Goal: Information Seeking & Learning: Learn about a topic

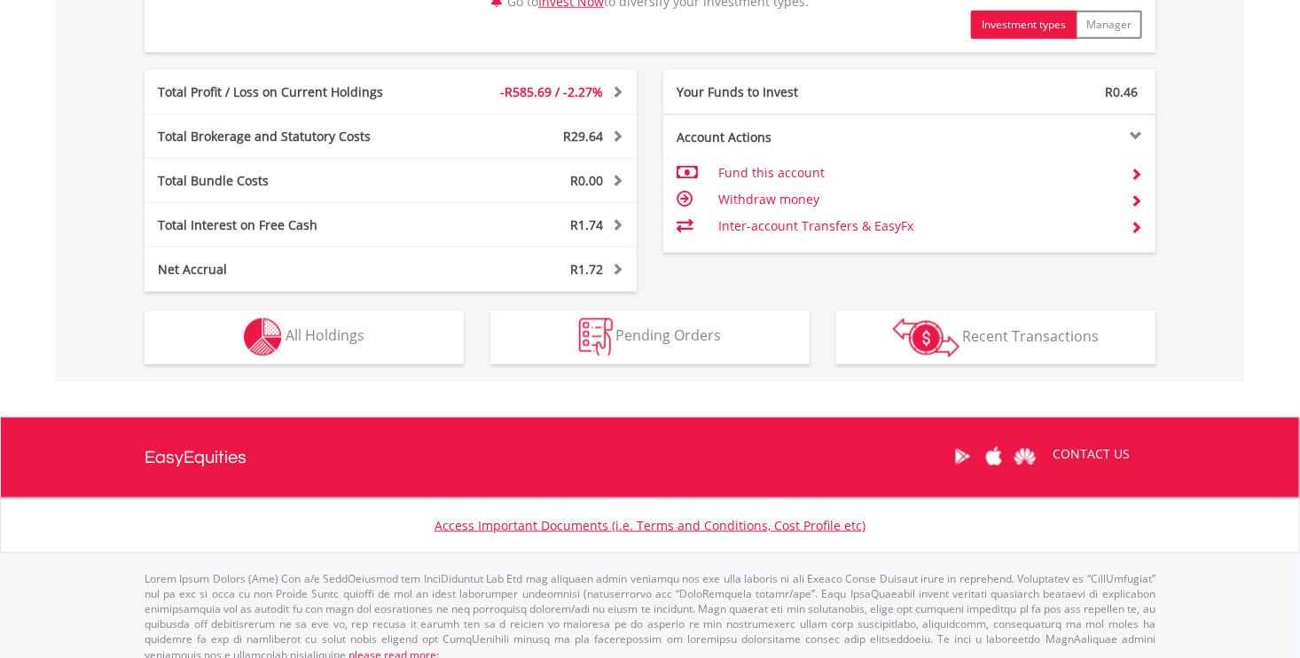
scroll to position [947, 0]
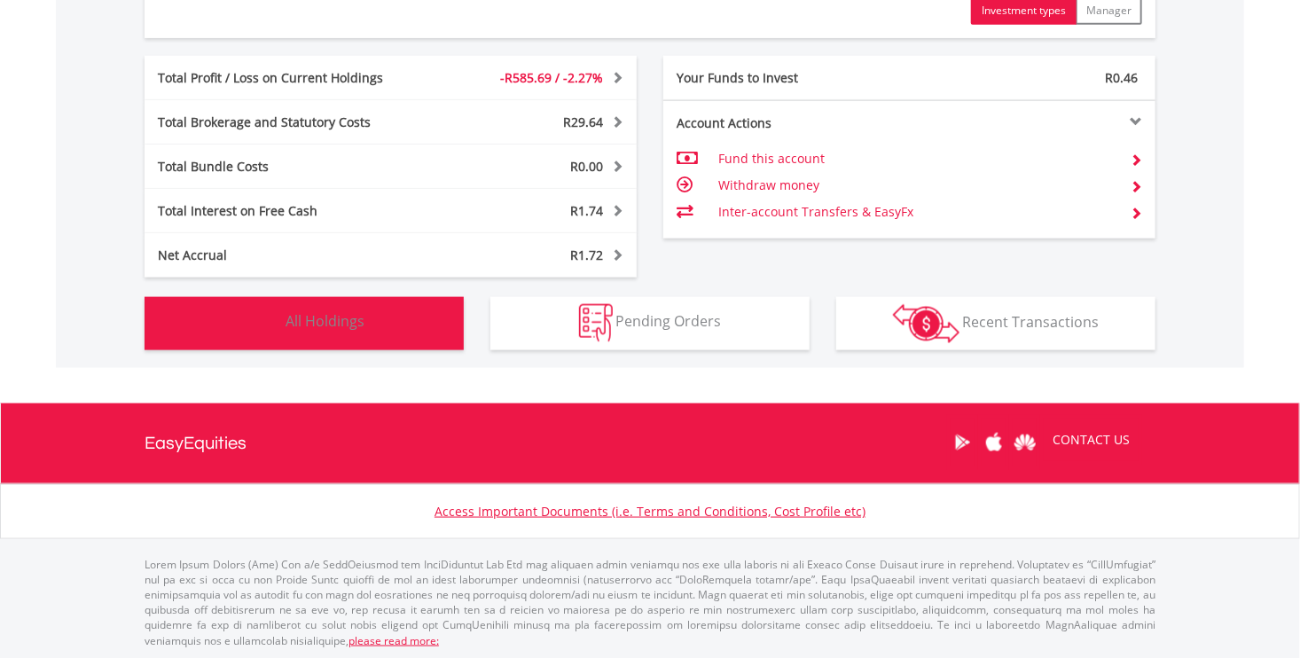
click at [353, 329] on span "All Holdings" at bounding box center [324, 322] width 79 height 20
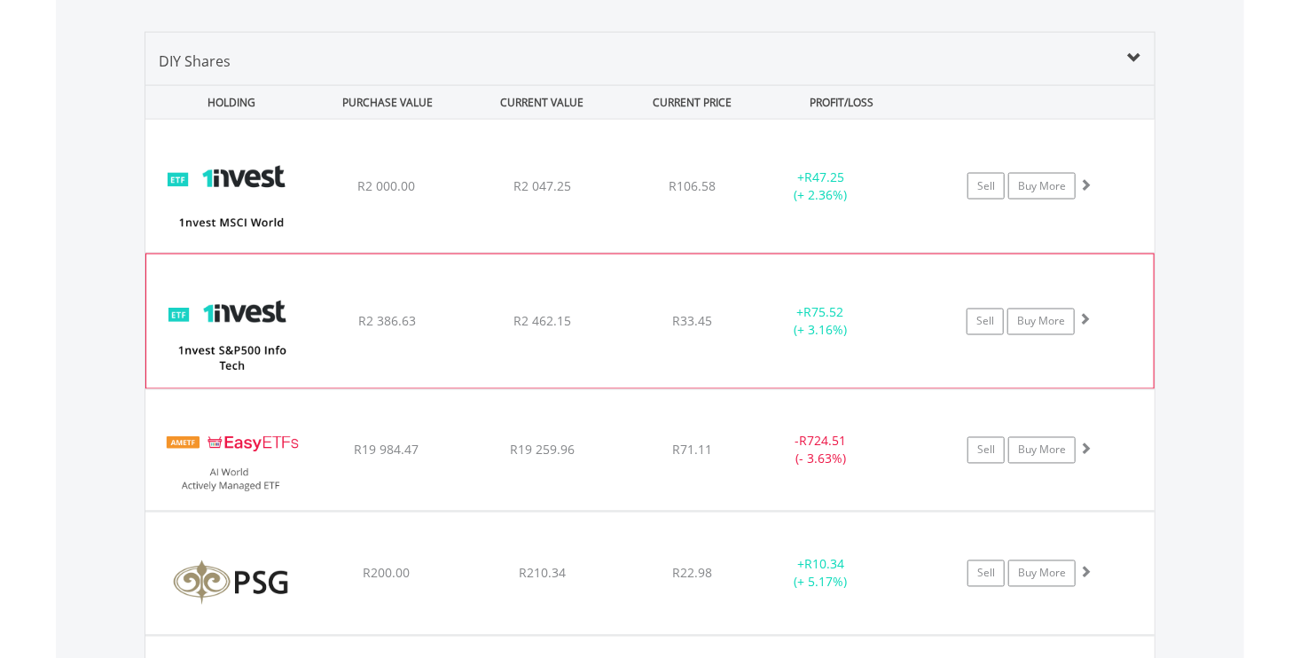
scroll to position [1348, 0]
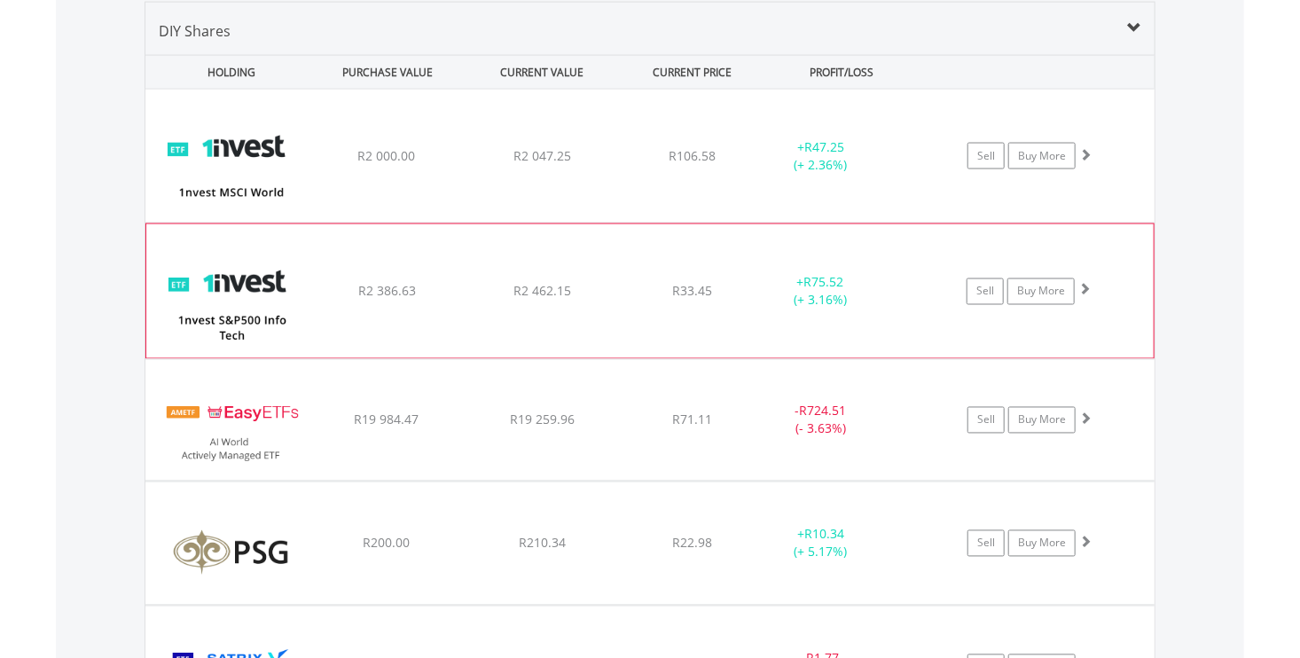
click at [295, 292] on img at bounding box center [231, 299] width 152 height 106
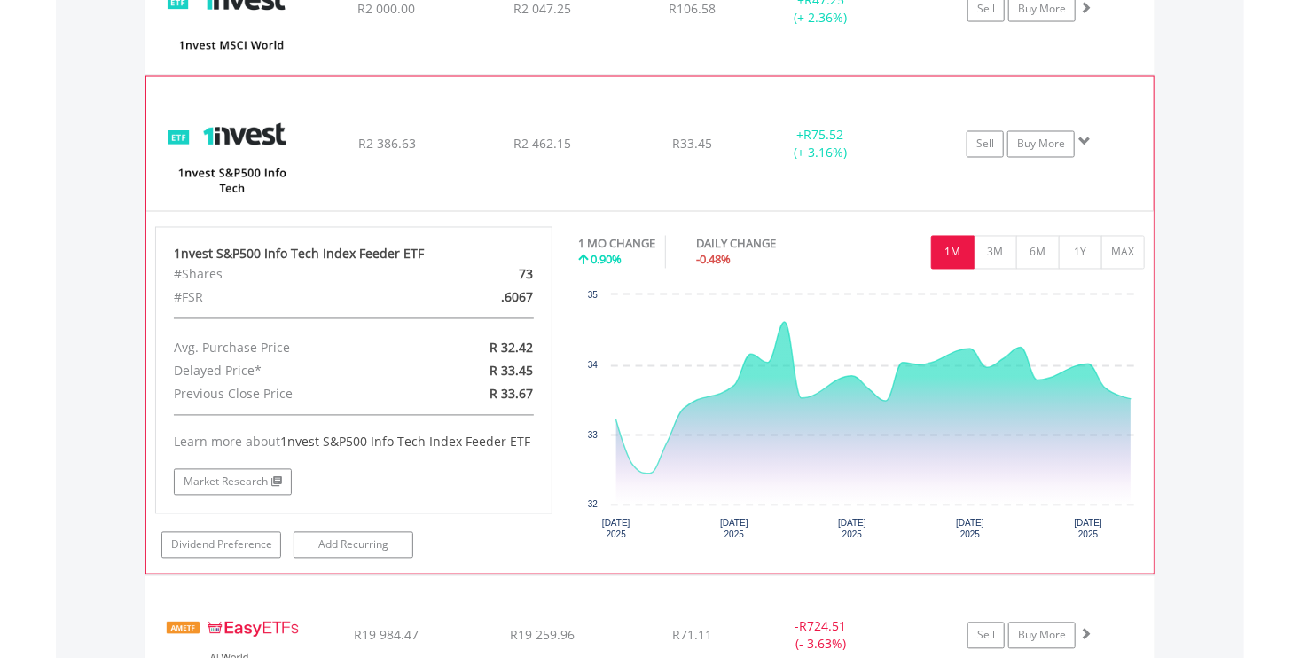
scroll to position [1614, 0]
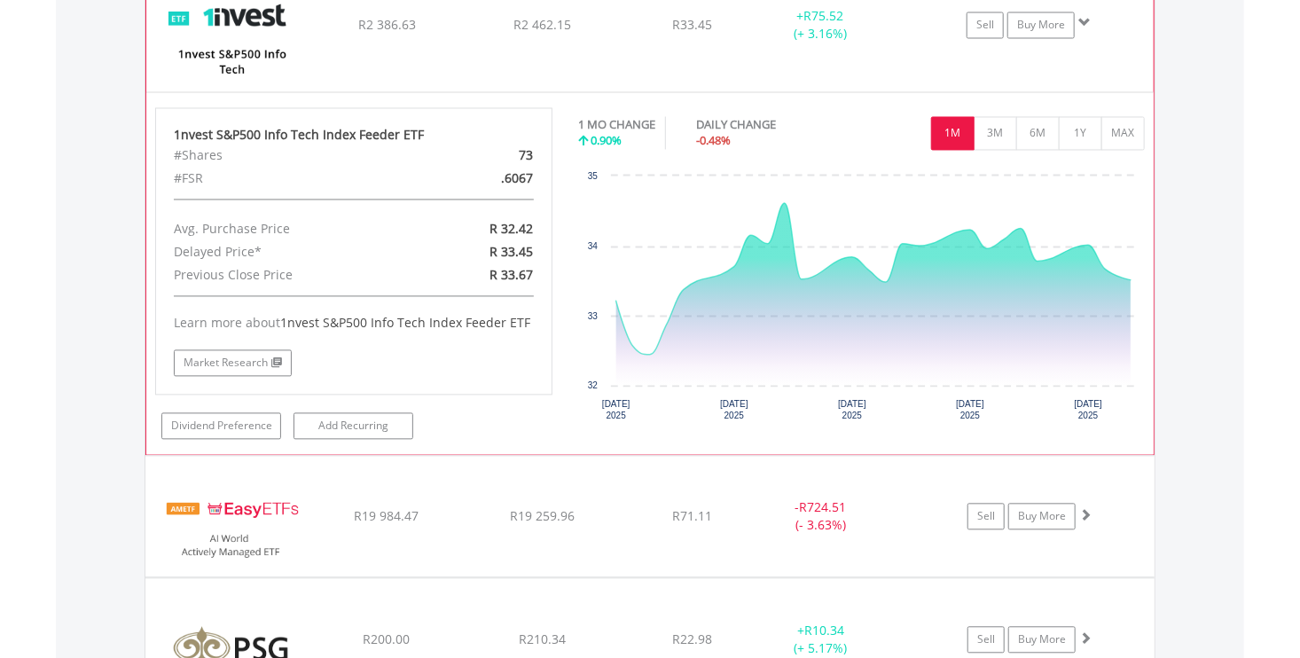
click at [238, 20] on img at bounding box center [231, 33] width 152 height 106
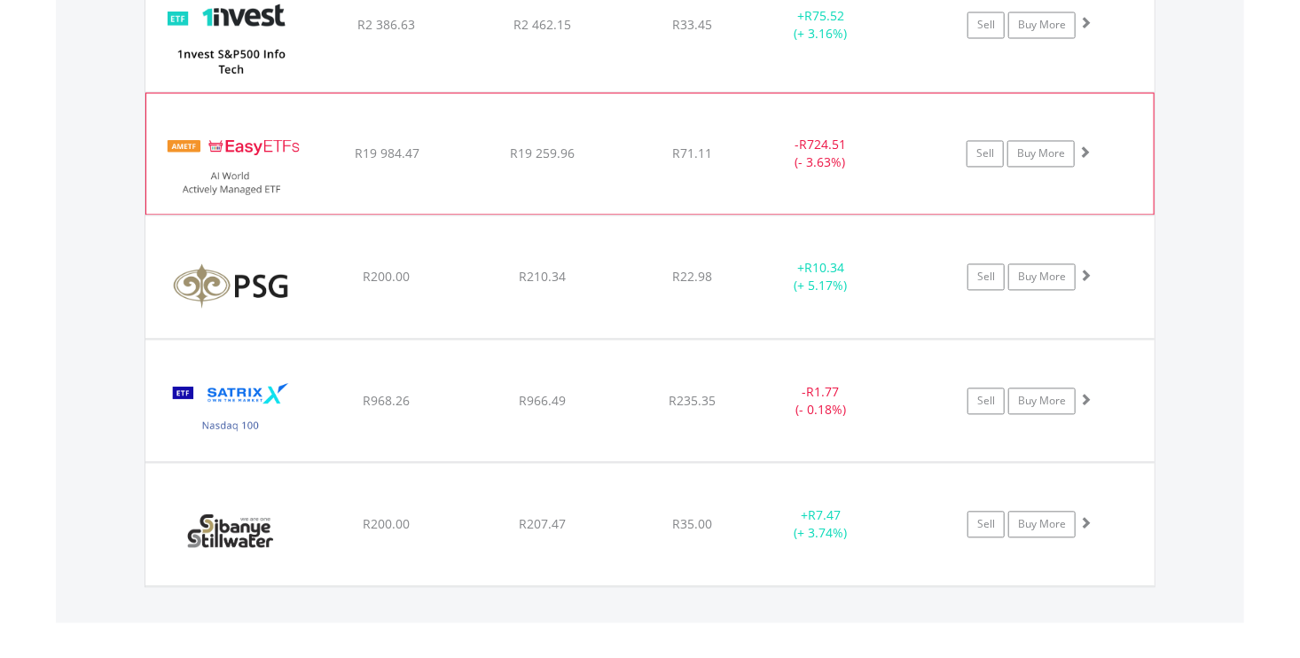
click at [268, 152] on img at bounding box center [231, 163] width 152 height 94
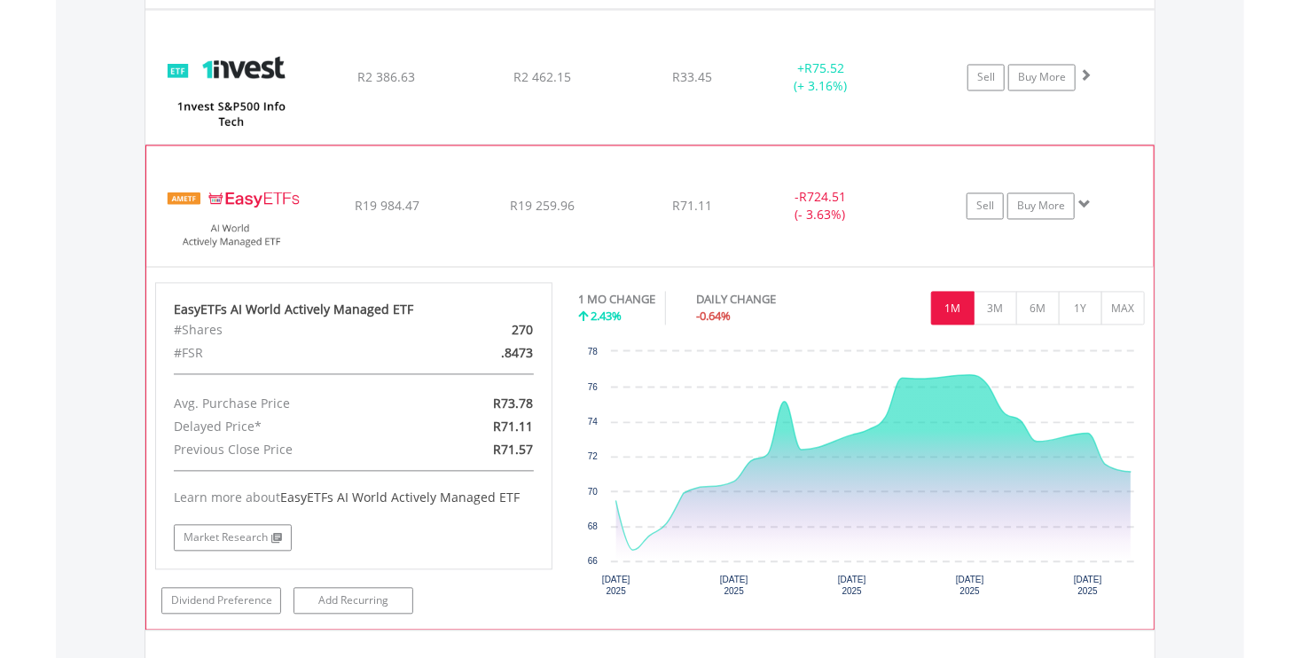
scroll to position [1526, 0]
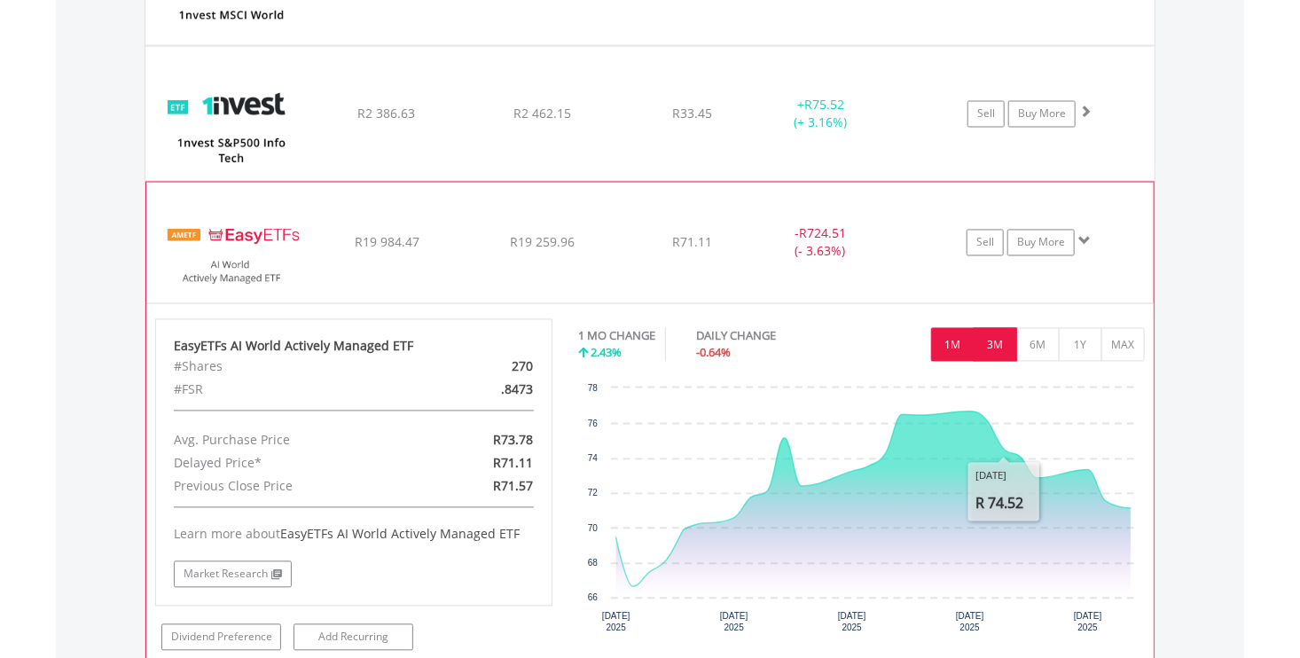
click at [1005, 353] on button "3M" at bounding box center [994, 345] width 43 height 34
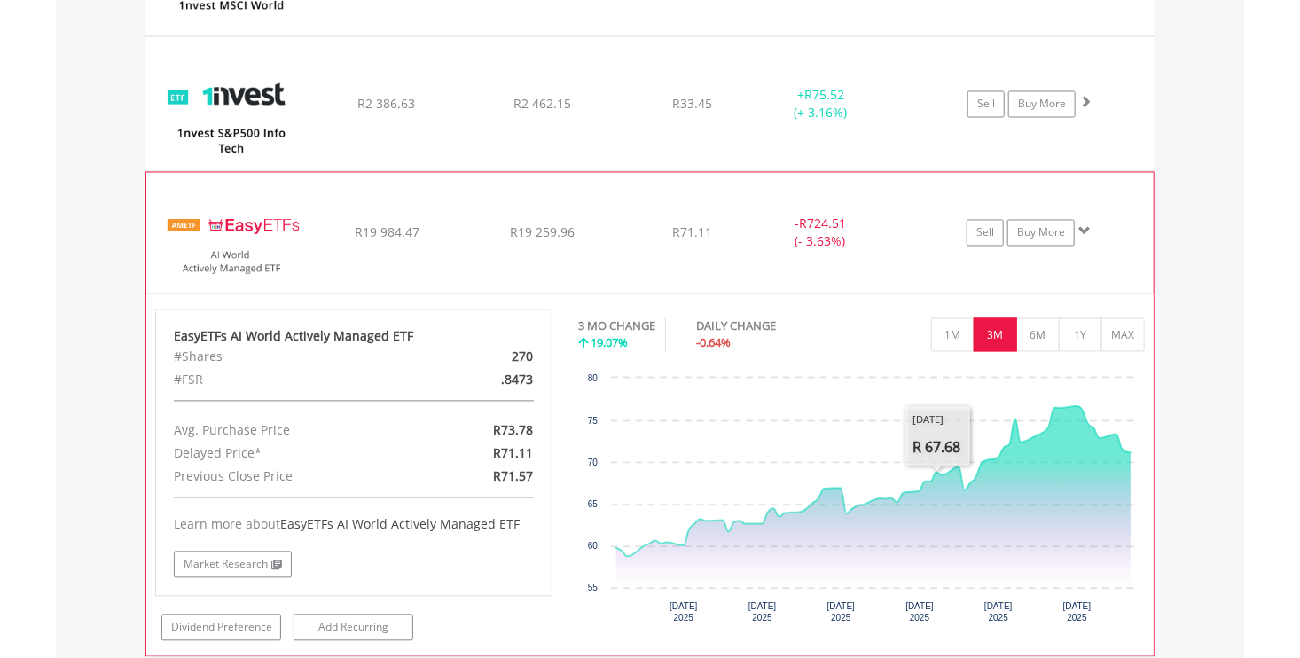
scroll to position [1437, 0]
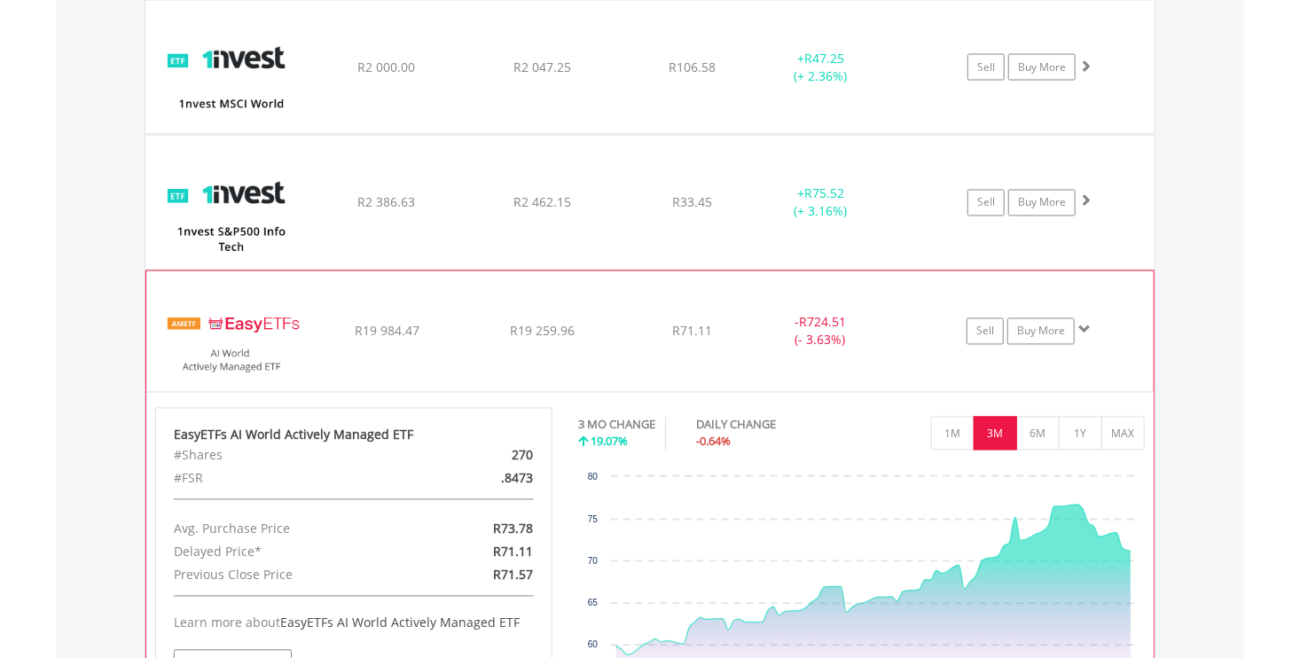
click at [245, 324] on img at bounding box center [231, 340] width 152 height 94
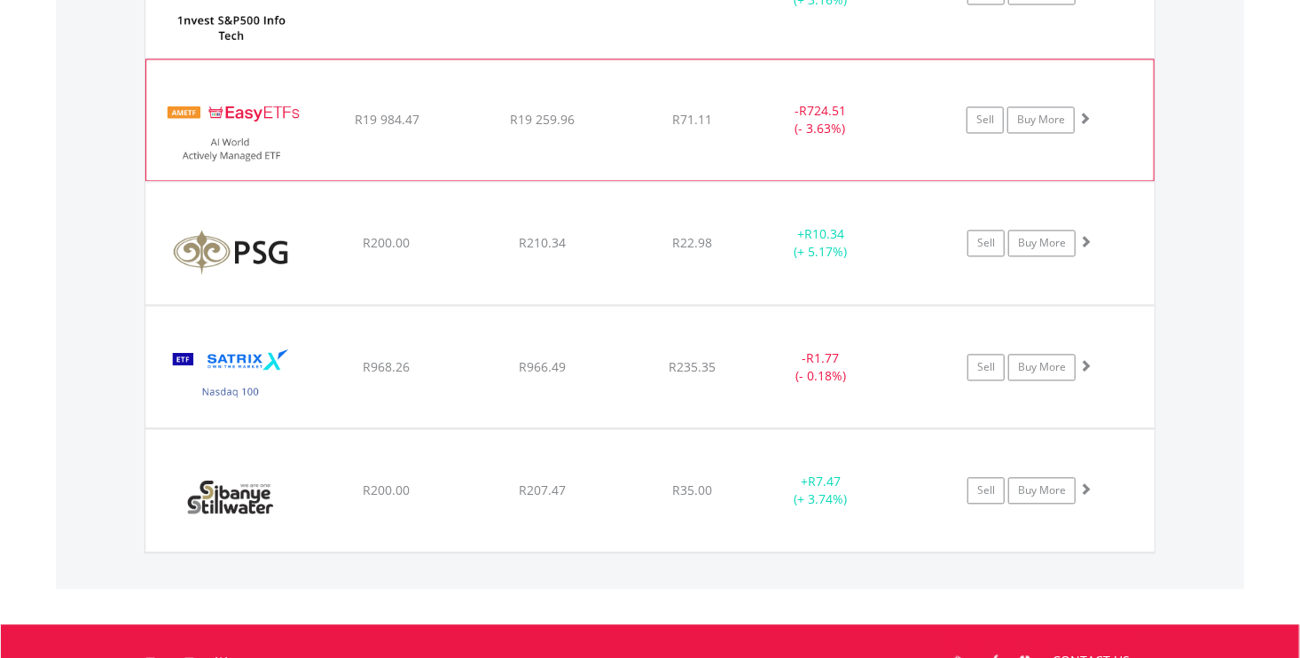
scroll to position [1703, 0]
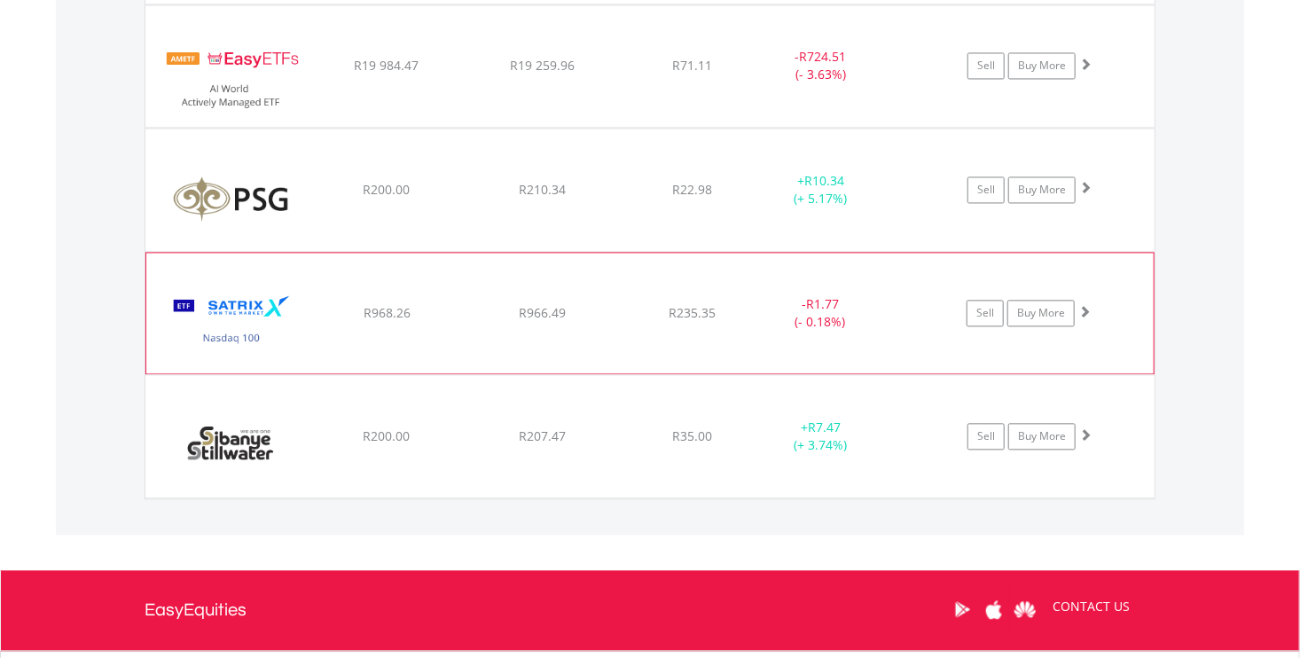
click at [230, 307] on img at bounding box center [231, 322] width 152 height 94
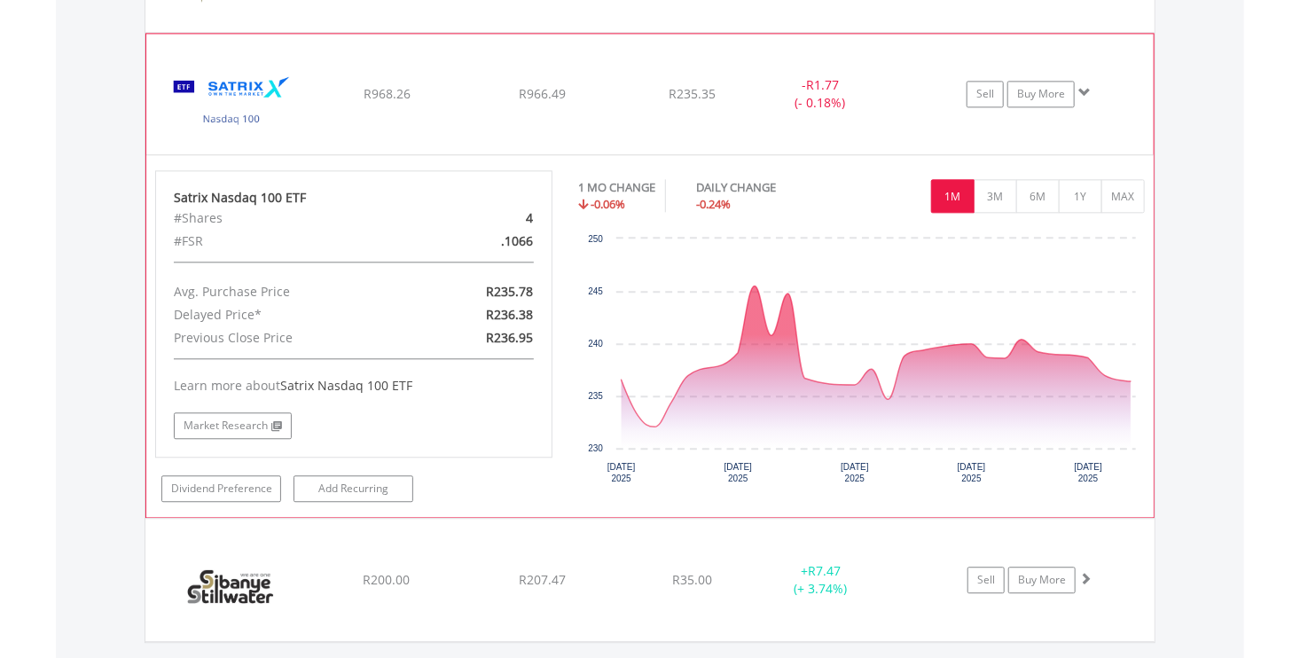
scroll to position [1969, 0]
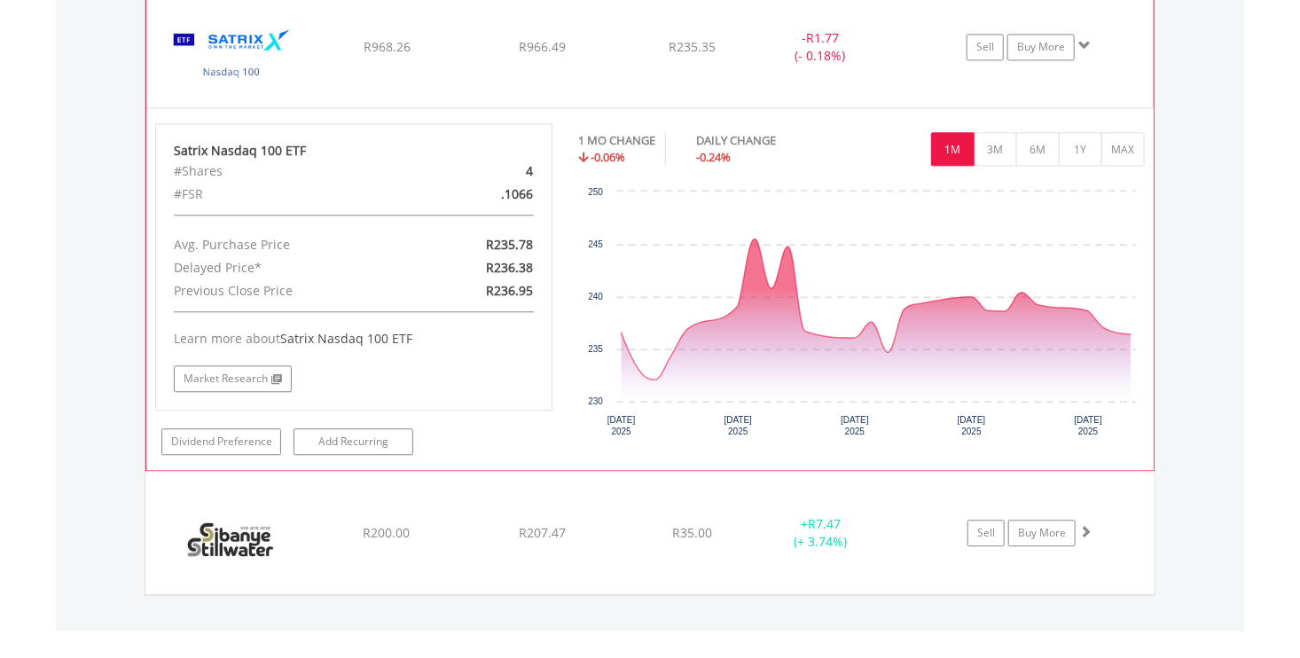
click at [223, 39] on img at bounding box center [231, 56] width 152 height 94
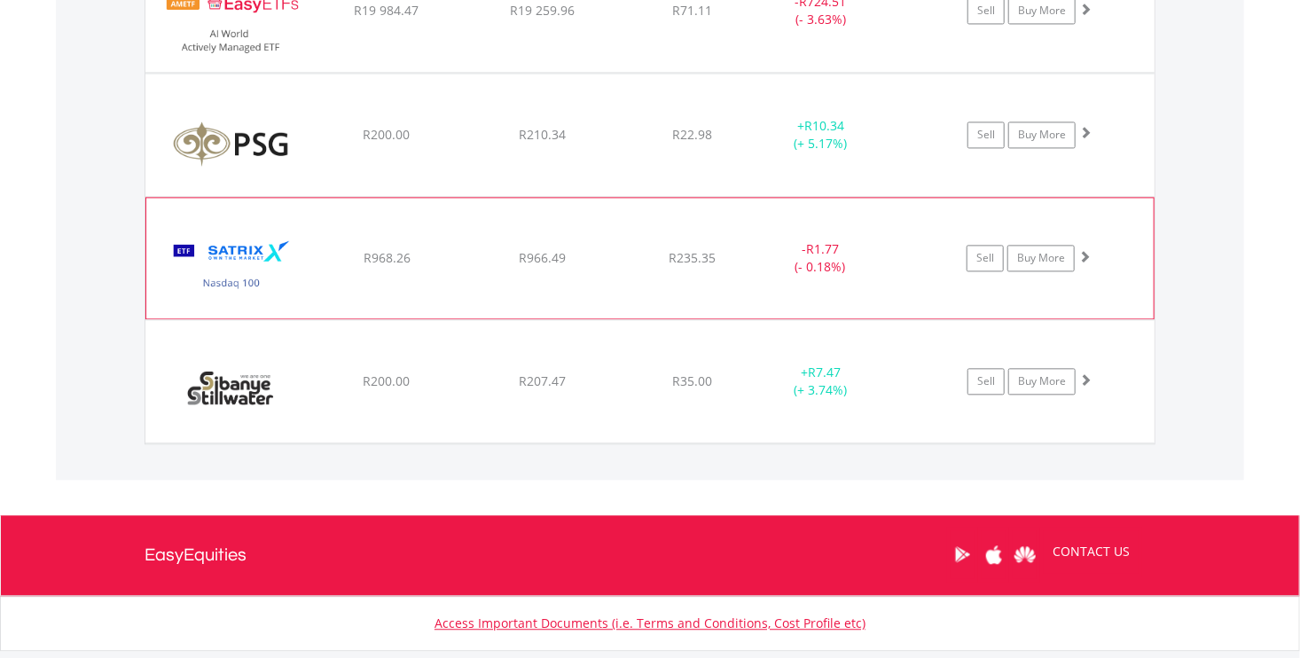
scroll to position [1778, 0]
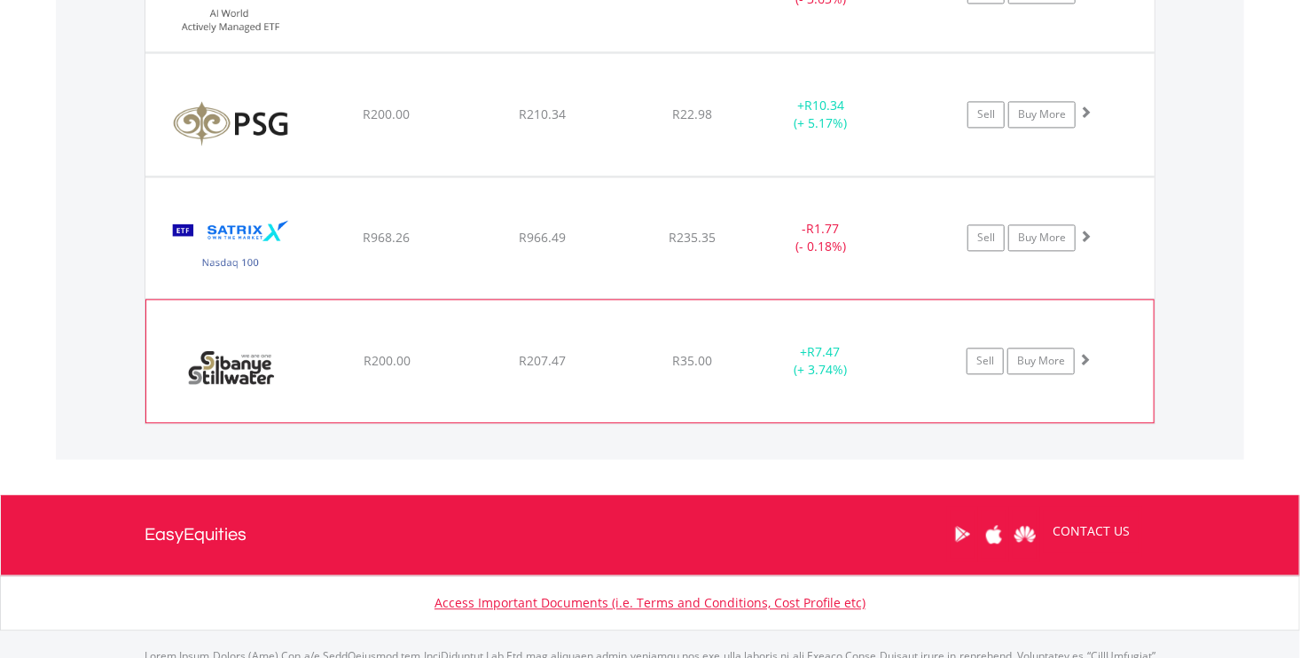
click at [245, 359] on img at bounding box center [231, 370] width 152 height 96
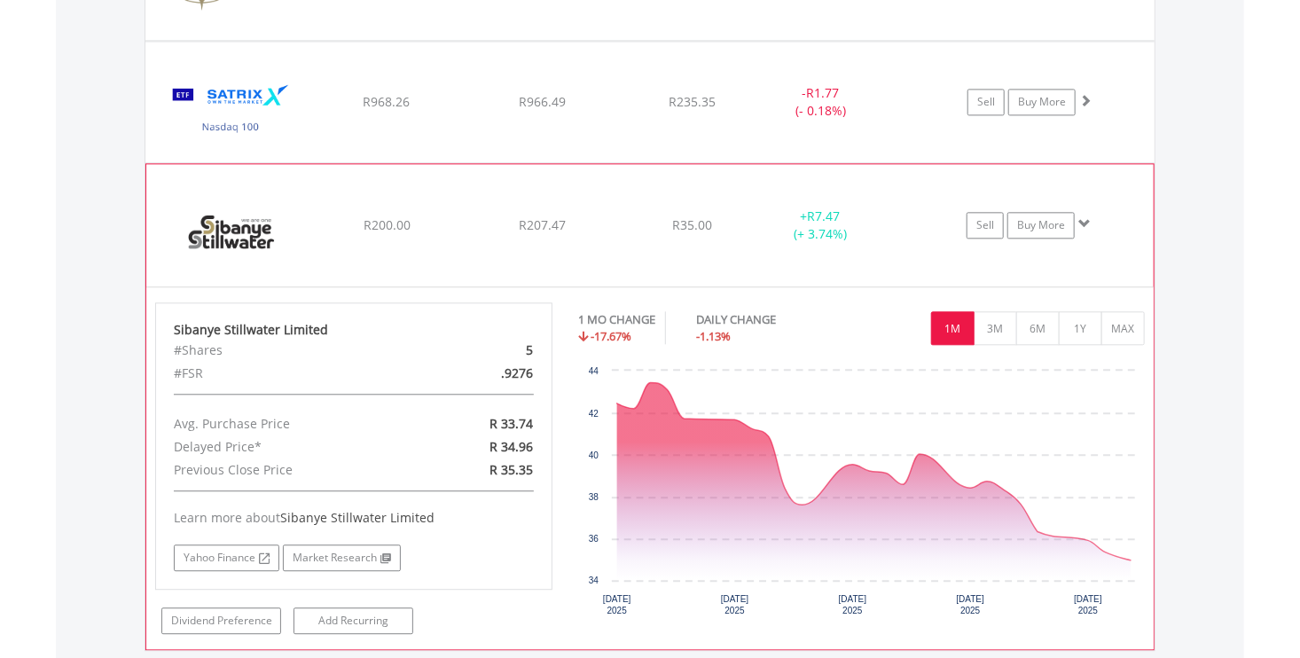
scroll to position [2044, 0]
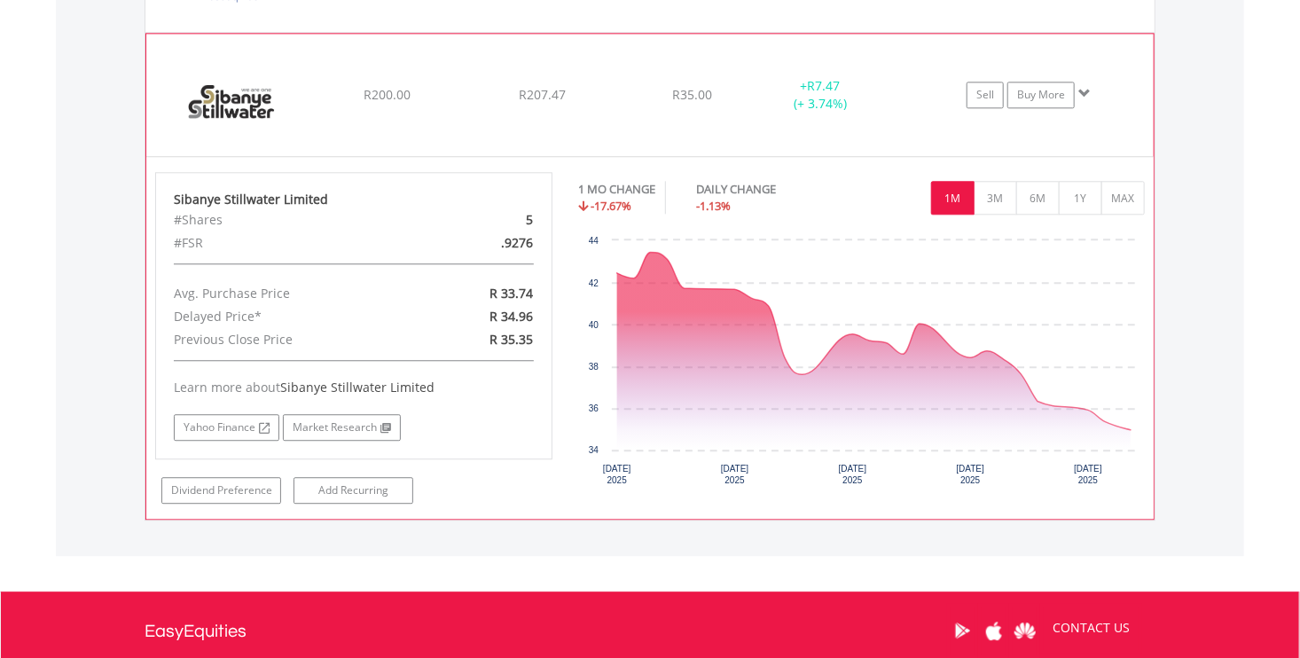
click at [227, 103] on img at bounding box center [231, 104] width 152 height 96
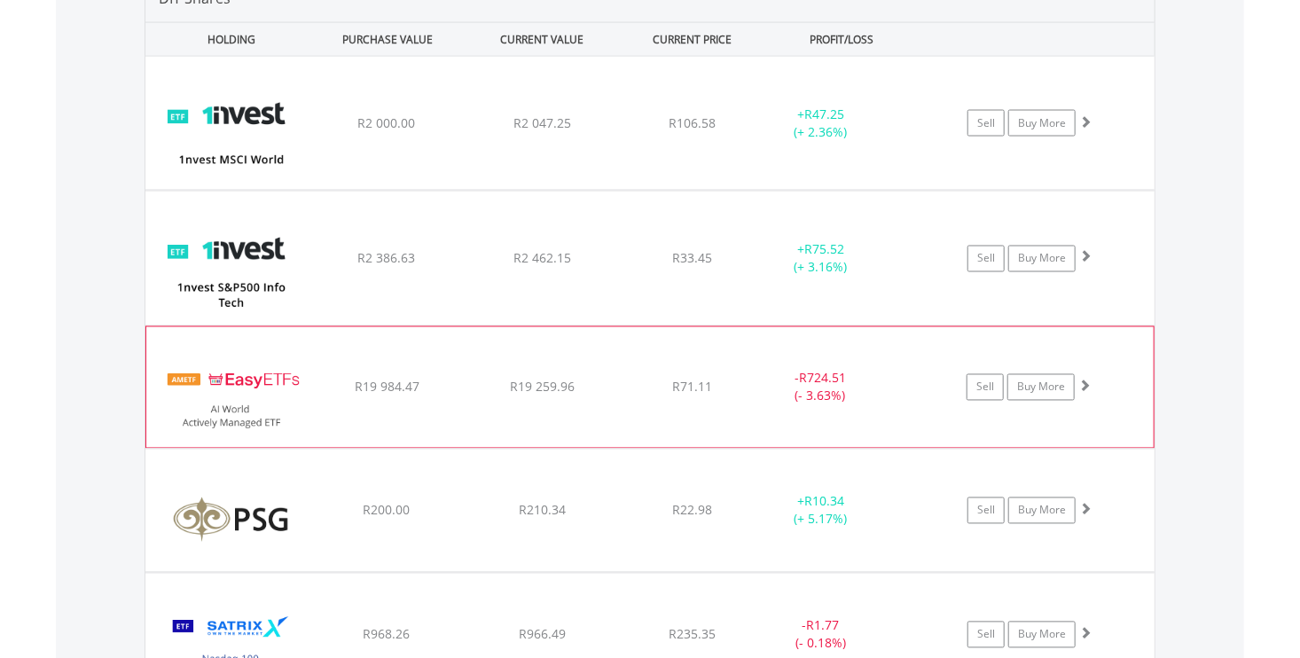
scroll to position [1424, 0]
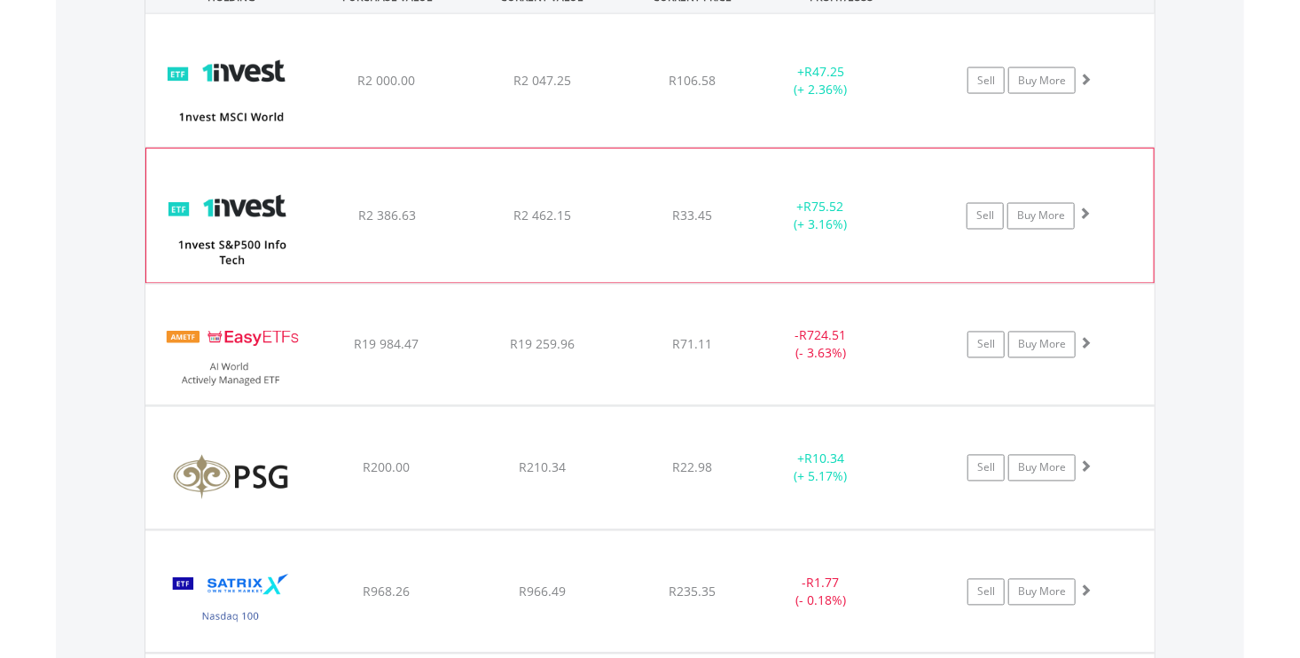
click at [242, 209] on img at bounding box center [231, 224] width 152 height 106
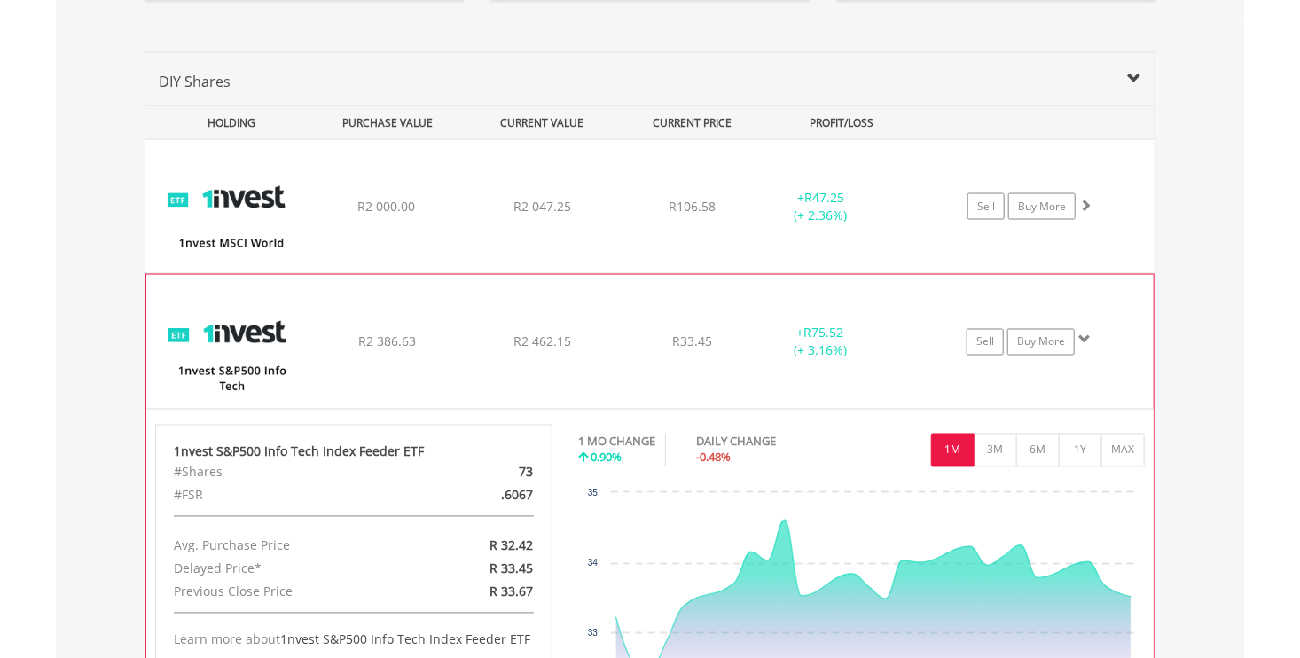
scroll to position [1246, 0]
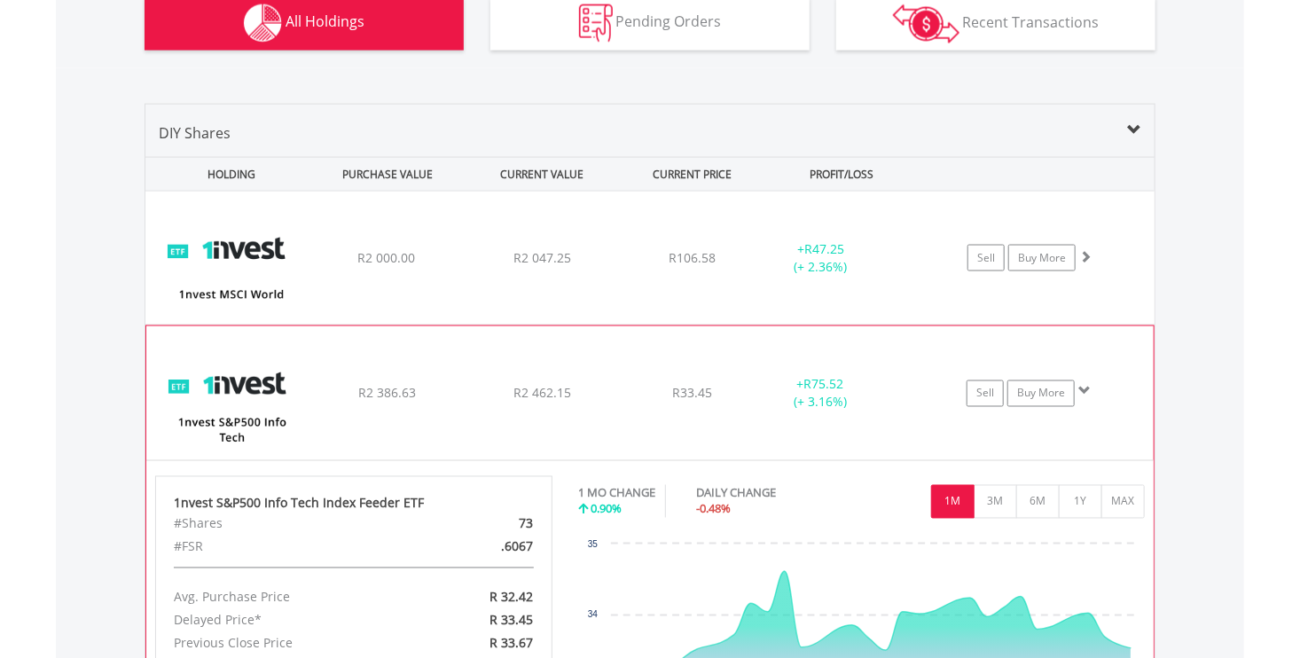
click at [252, 391] on img at bounding box center [231, 401] width 152 height 106
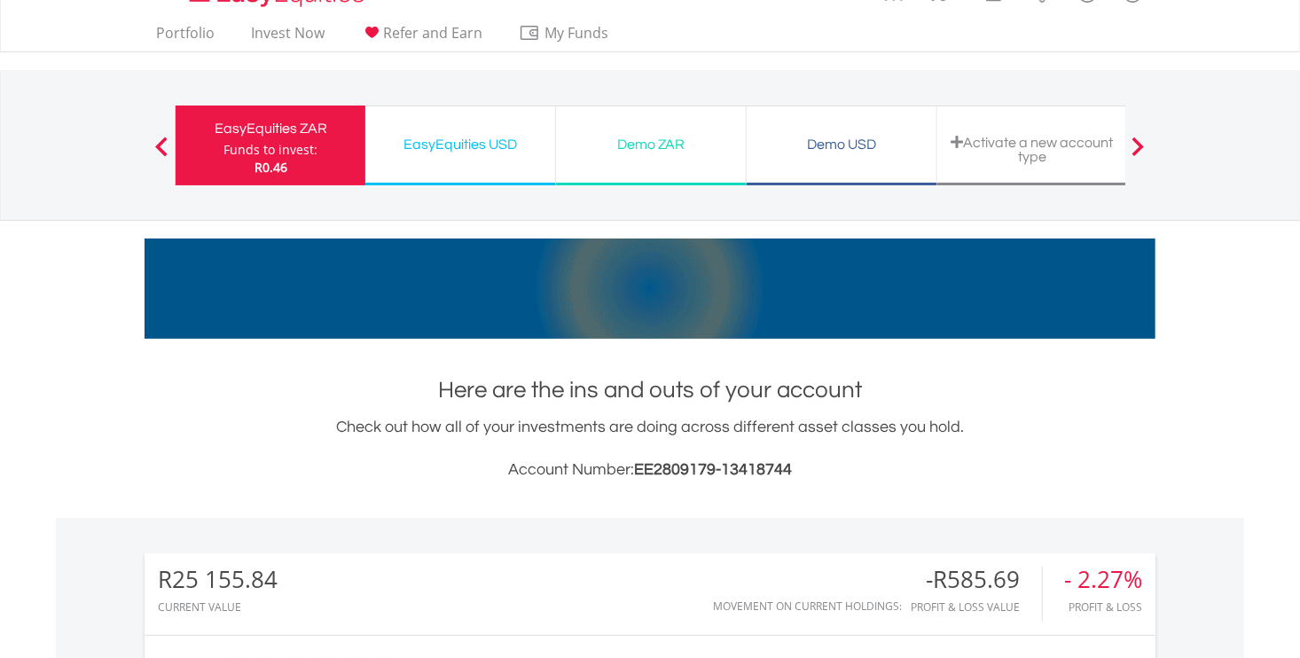
scroll to position [0, 0]
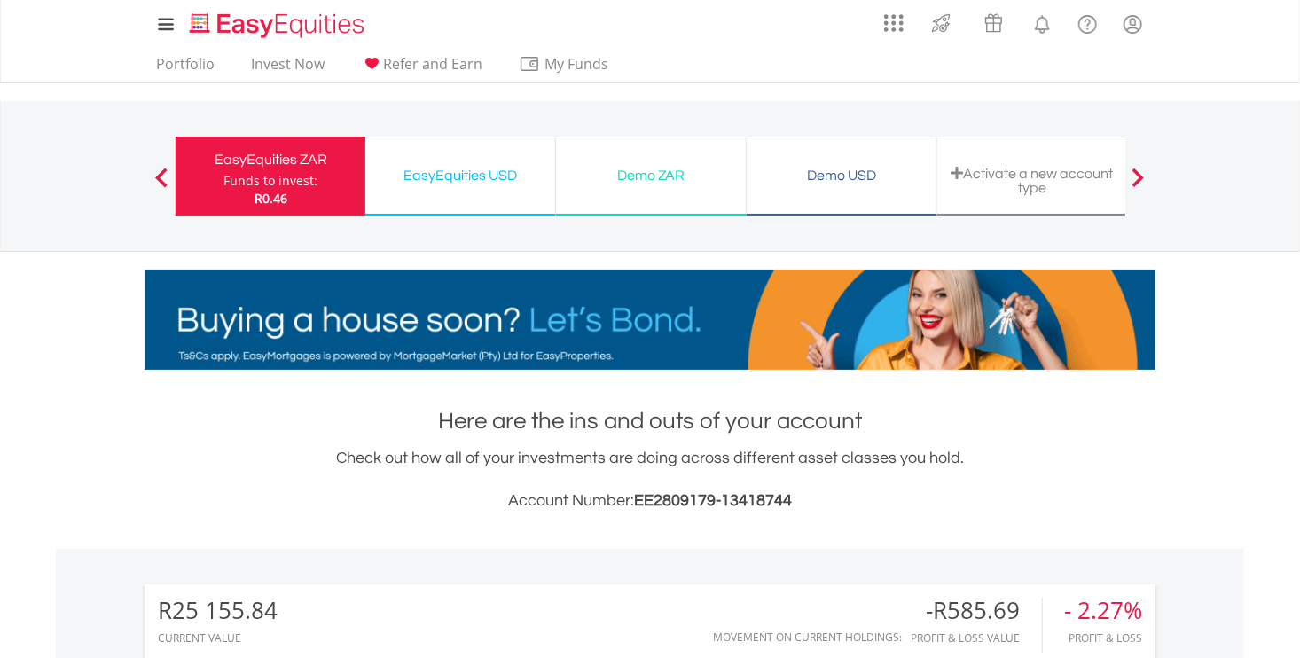
click at [443, 178] on div "EasyEquities USD" at bounding box center [460, 175] width 168 height 25
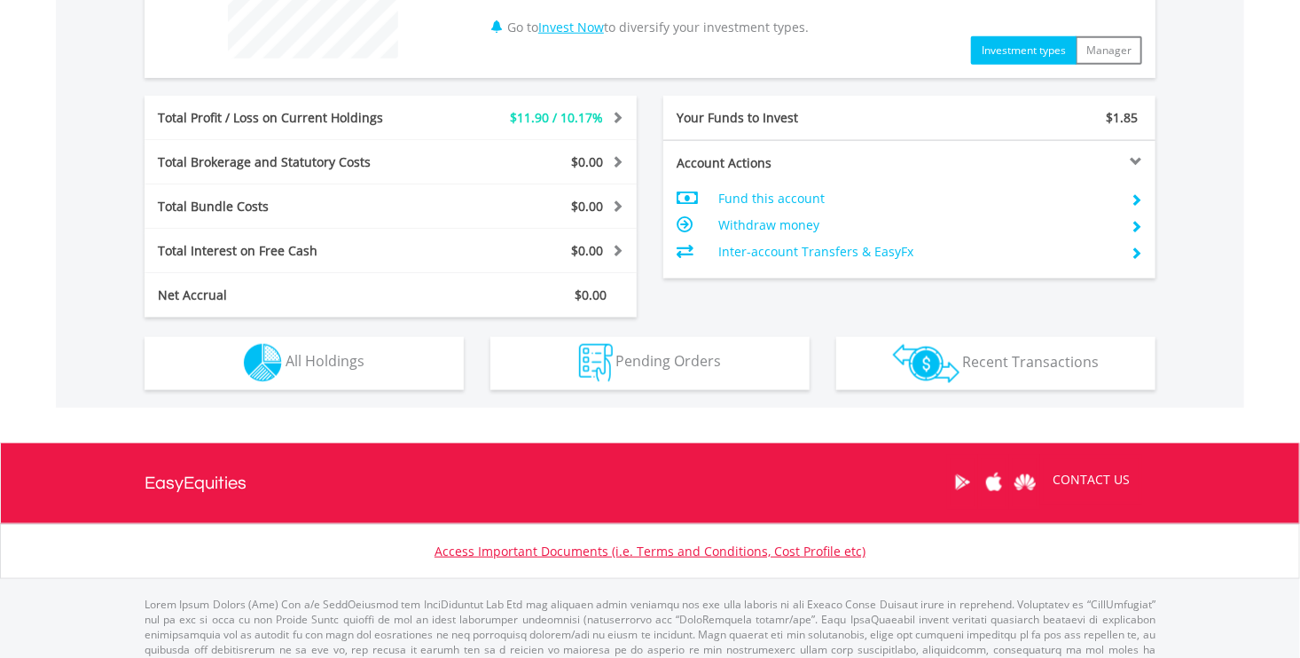
scroll to position [840, 0]
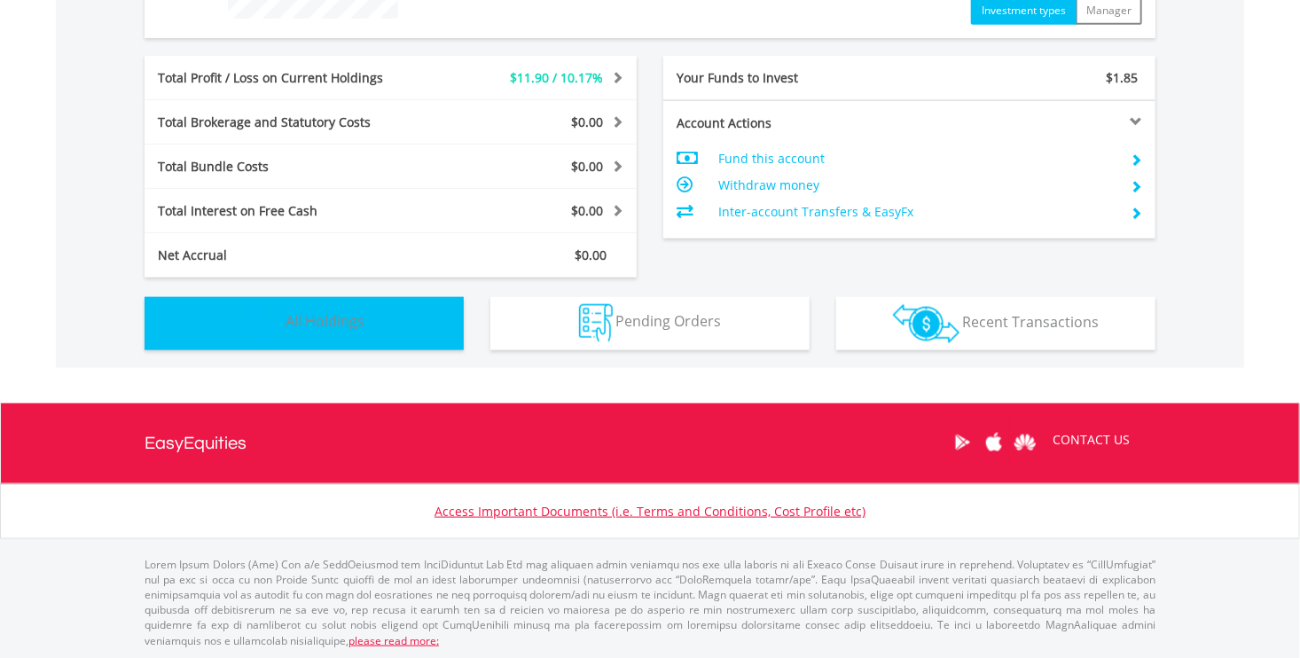
click at [379, 328] on button "Holdings All Holdings" at bounding box center [303, 323] width 319 height 53
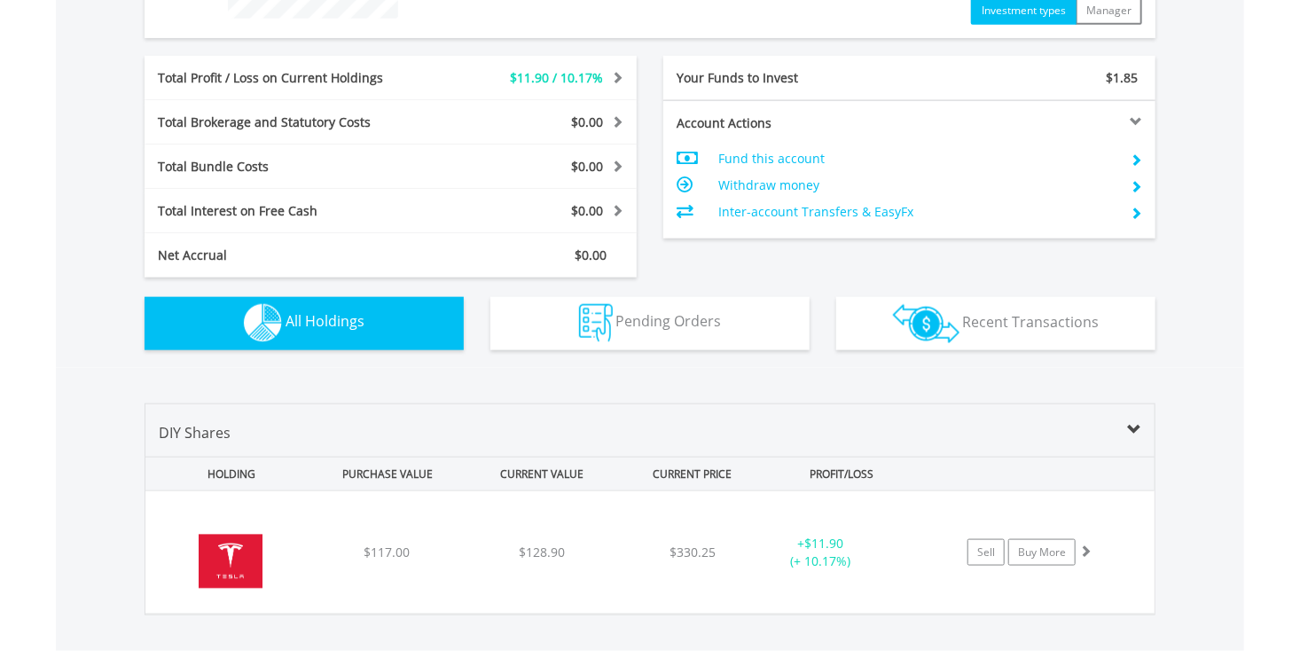
scroll to position [1090, 0]
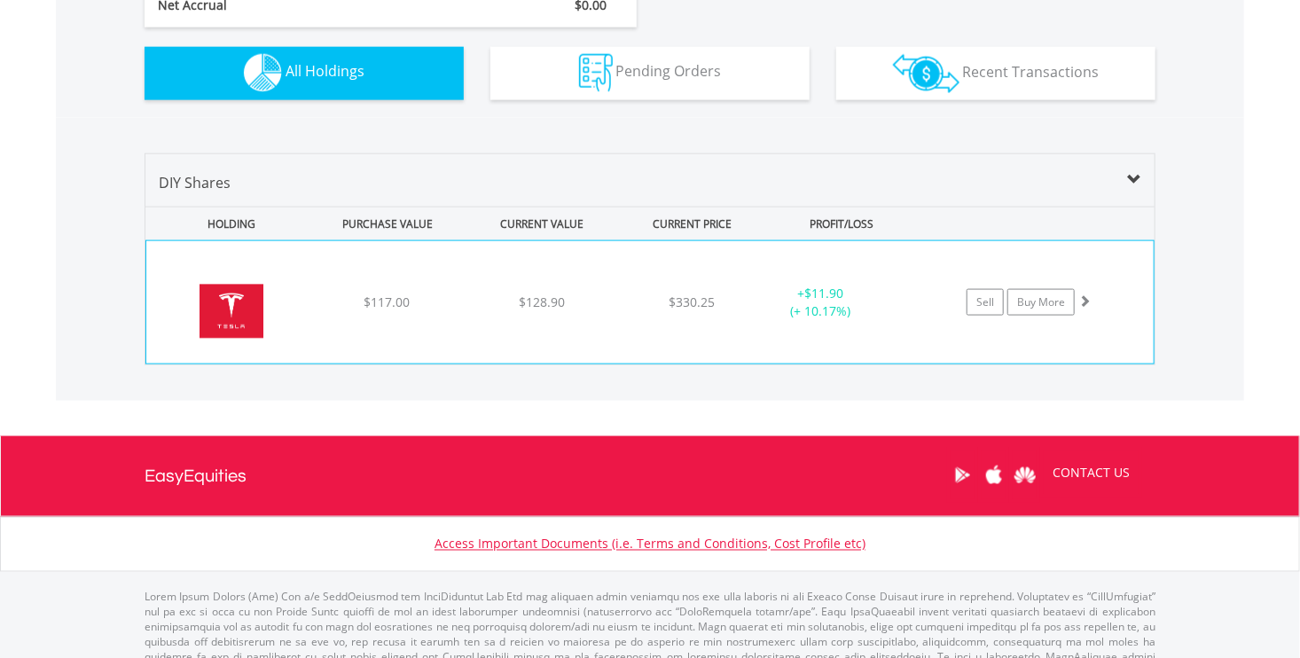
click at [331, 311] on div "﻿ Tesla Inc $117.00 $128.90 $330.25 + $11.90 (+ 10.17%) Sell Buy More" at bounding box center [649, 302] width 1007 height 122
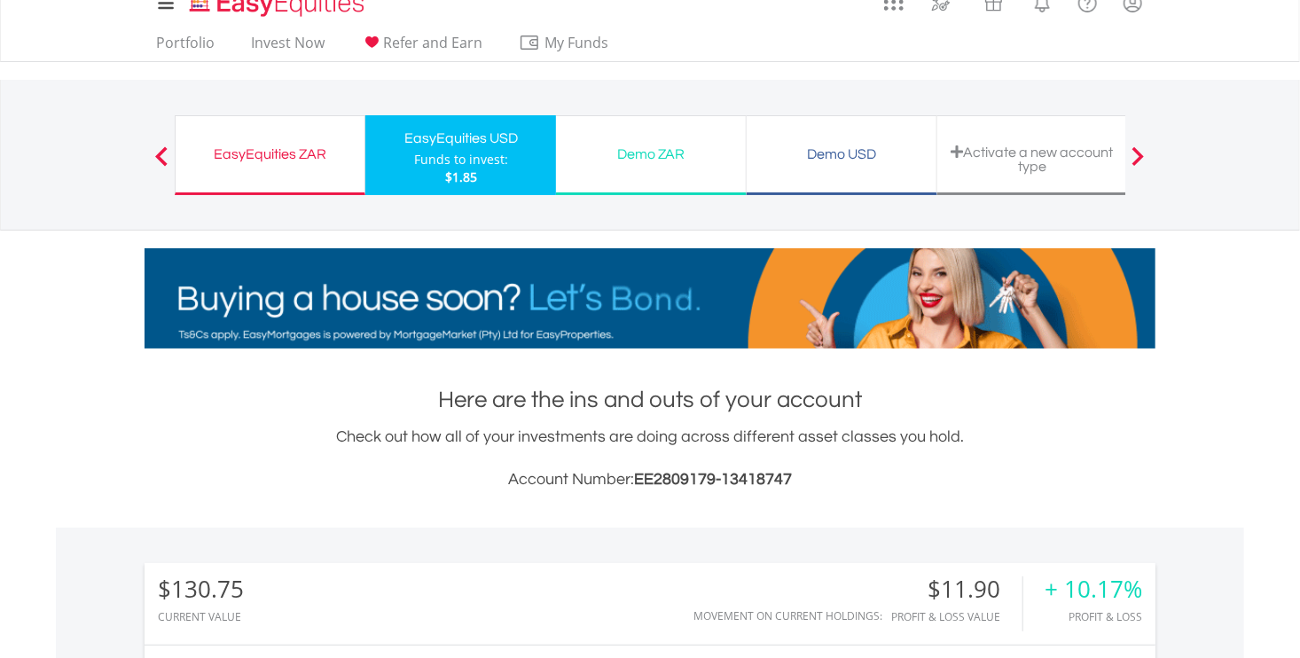
scroll to position [0, 0]
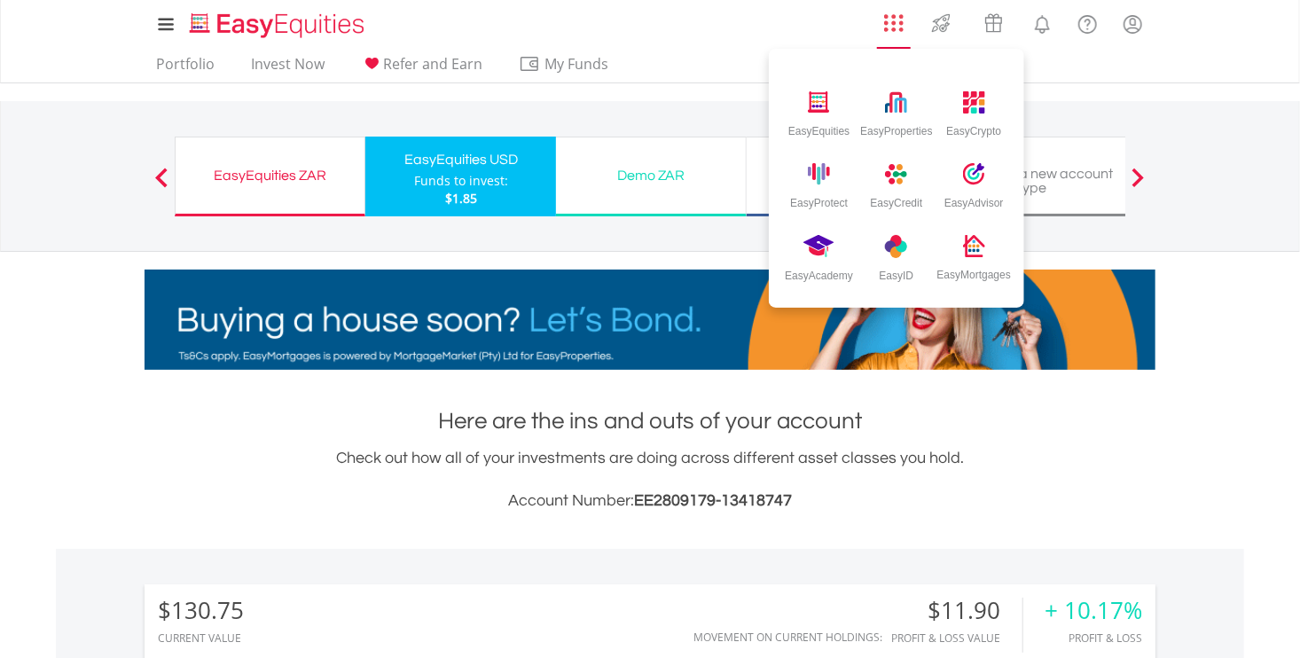
click at [894, 26] on img "AppsGrid" at bounding box center [894, 23] width 20 height 20
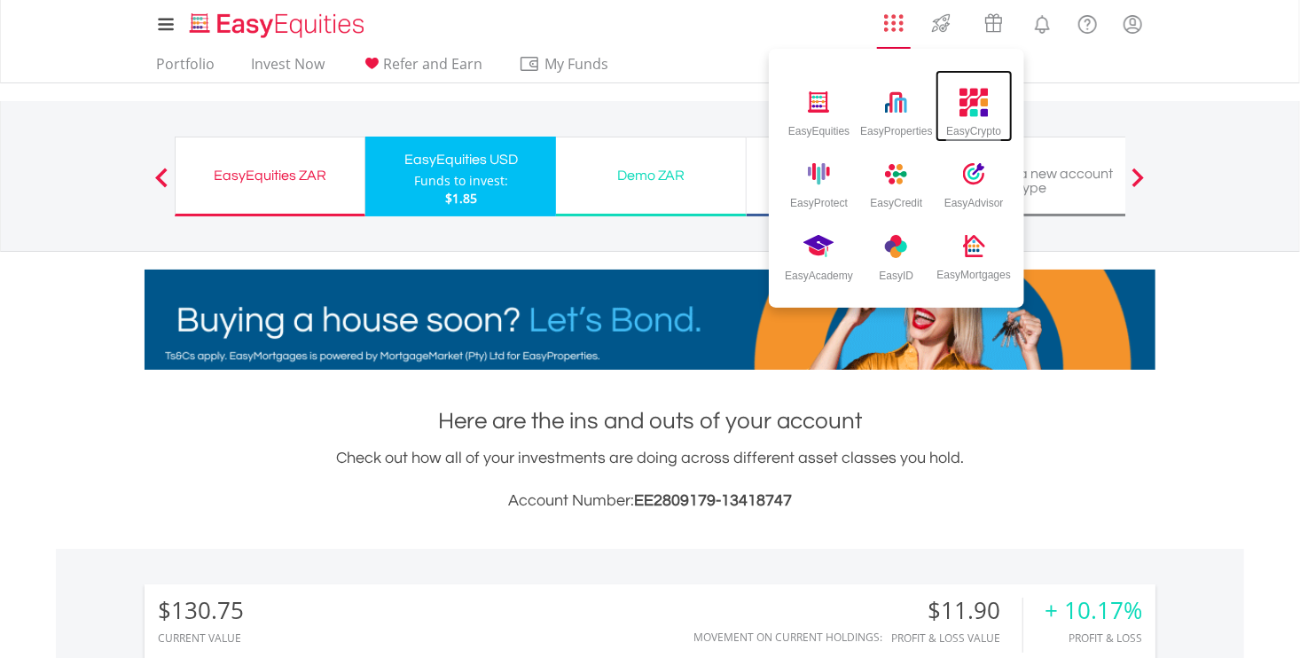
click at [980, 121] on div "EasyCrypto" at bounding box center [973, 128] width 55 height 20
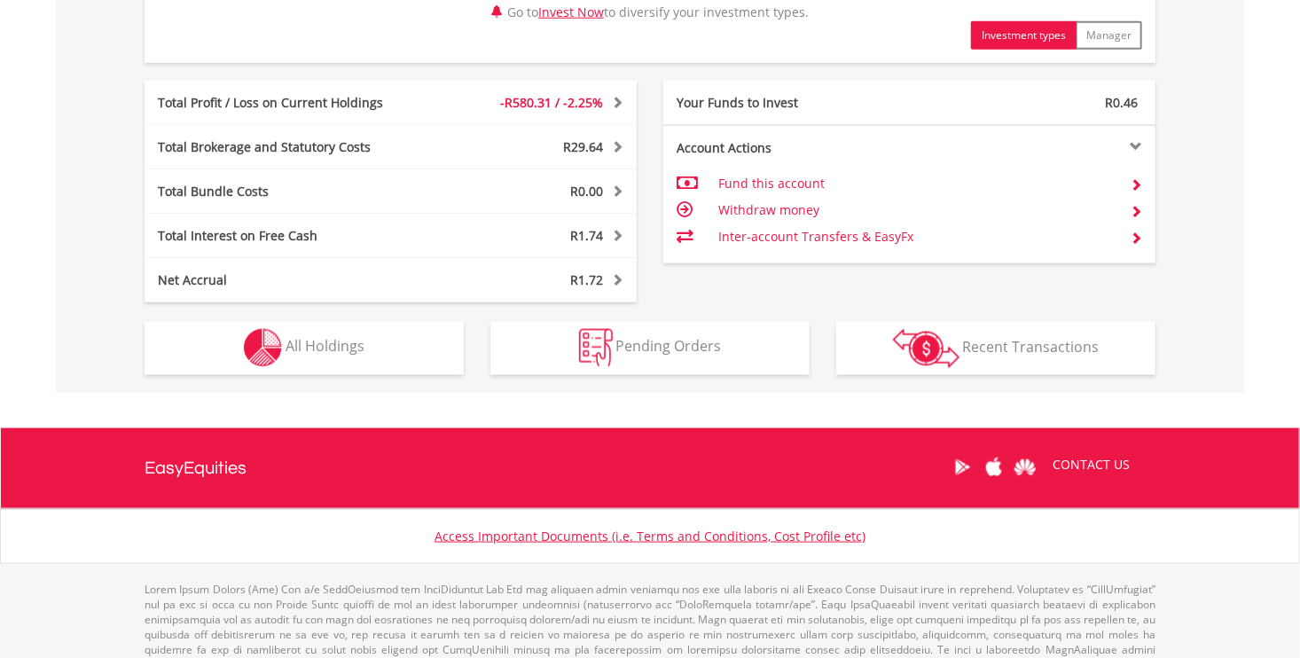
scroll to position [947, 0]
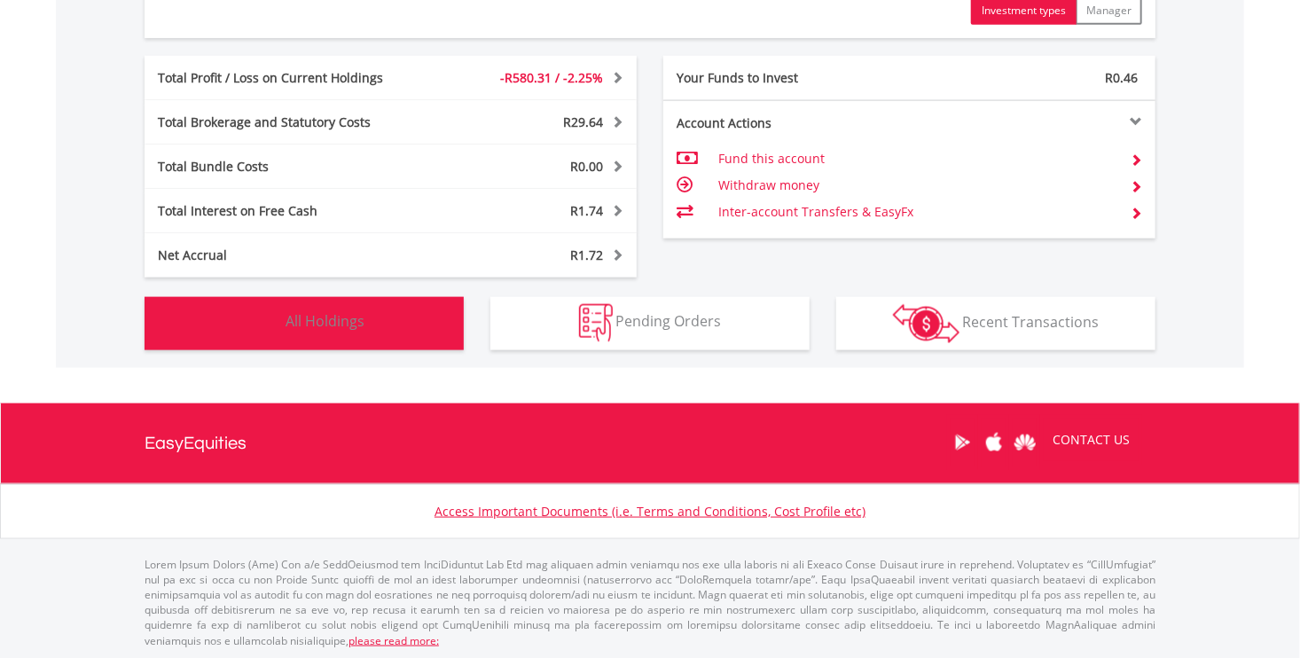
click at [395, 325] on button "Holdings All Holdings" at bounding box center [303, 323] width 319 height 53
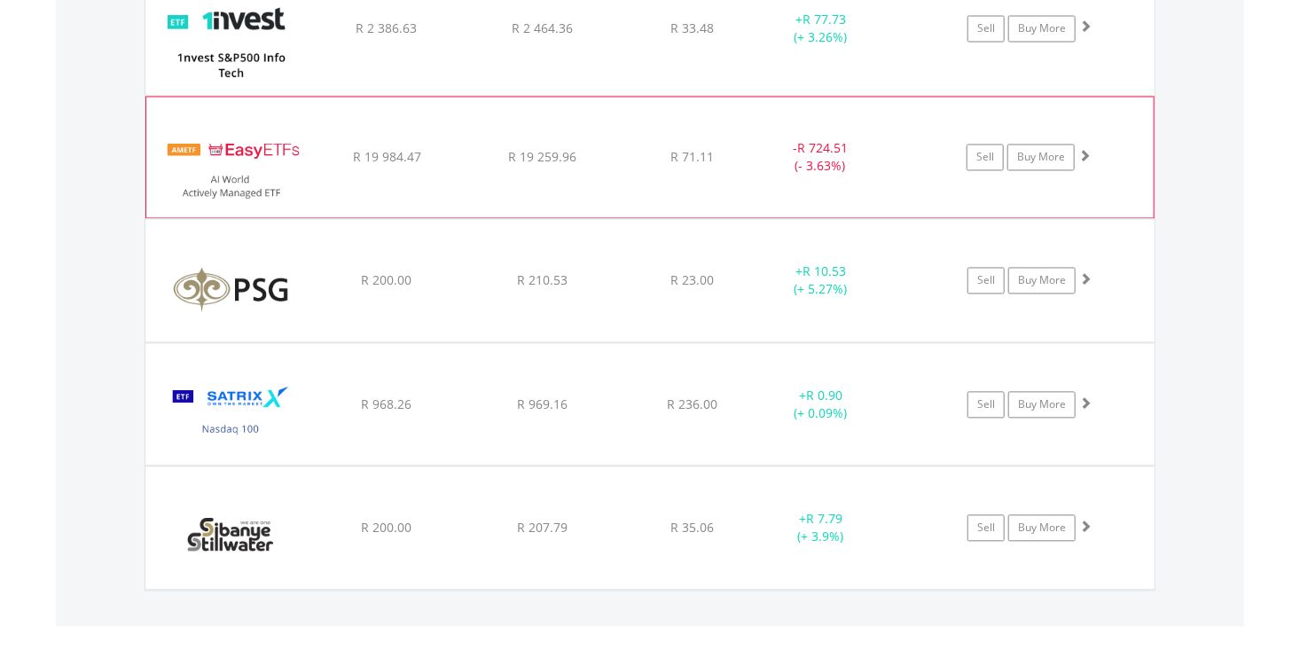
scroll to position [1614, 0]
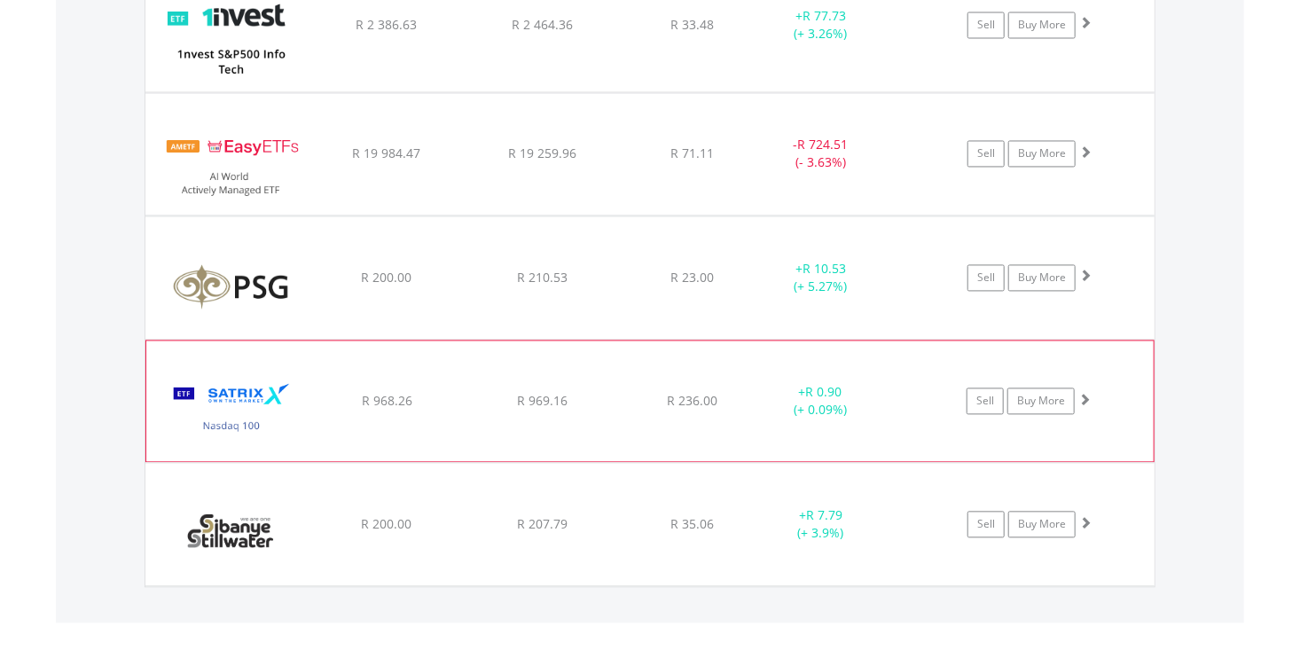
click at [238, 388] on img at bounding box center [231, 410] width 152 height 94
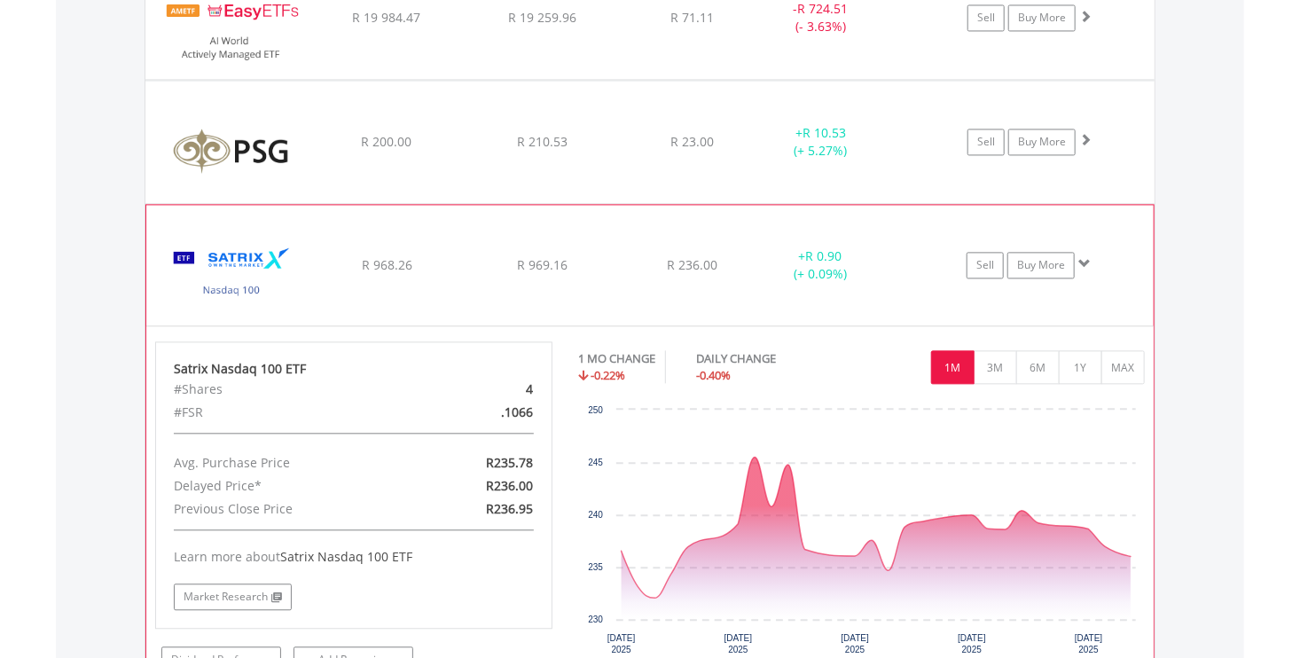
scroll to position [1792, 0]
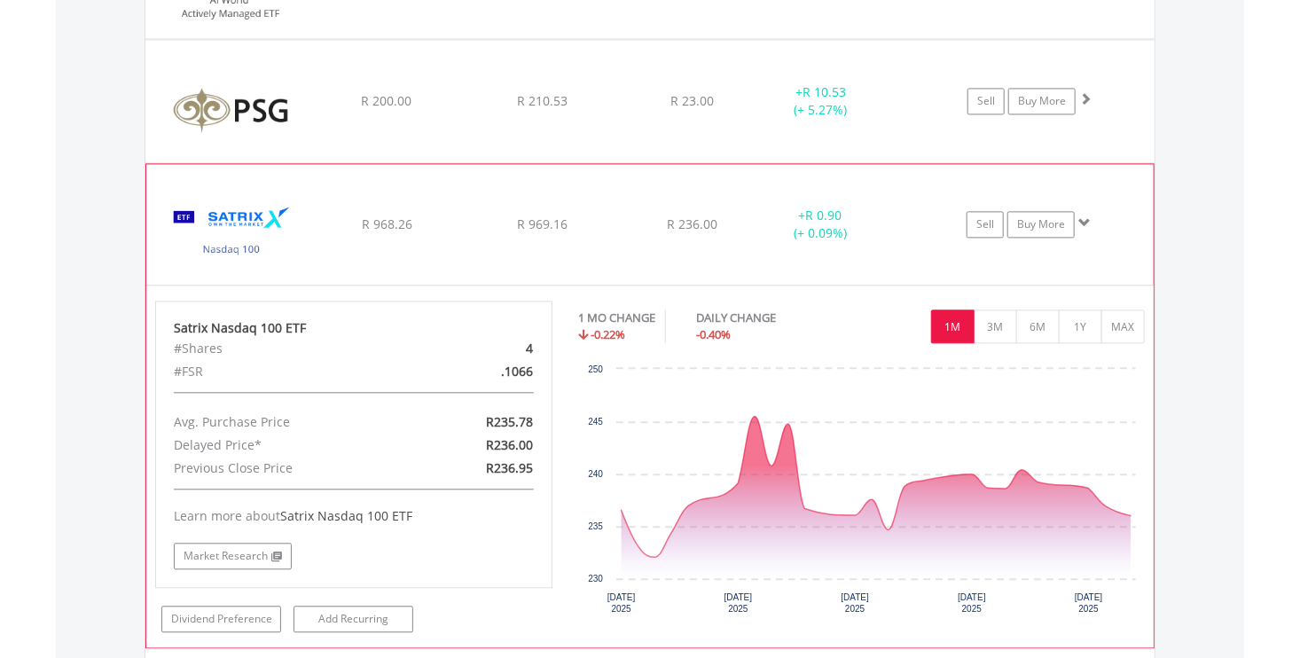
click at [245, 216] on img at bounding box center [231, 233] width 152 height 94
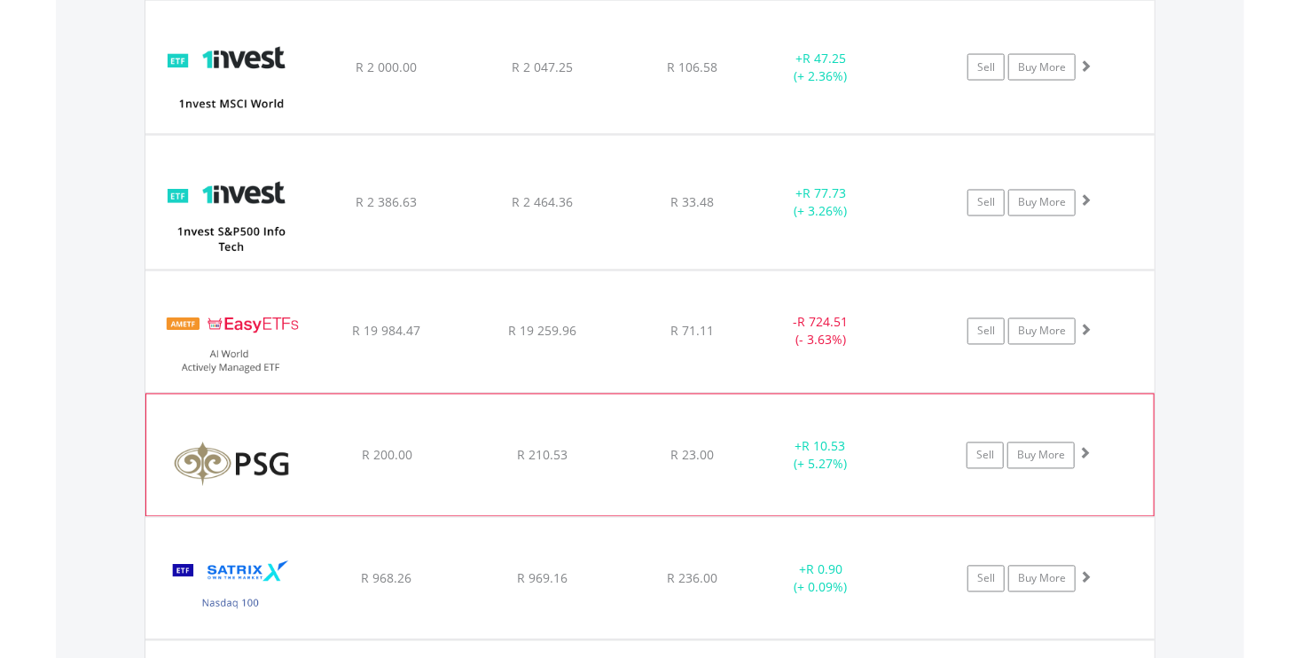
scroll to position [1348, 0]
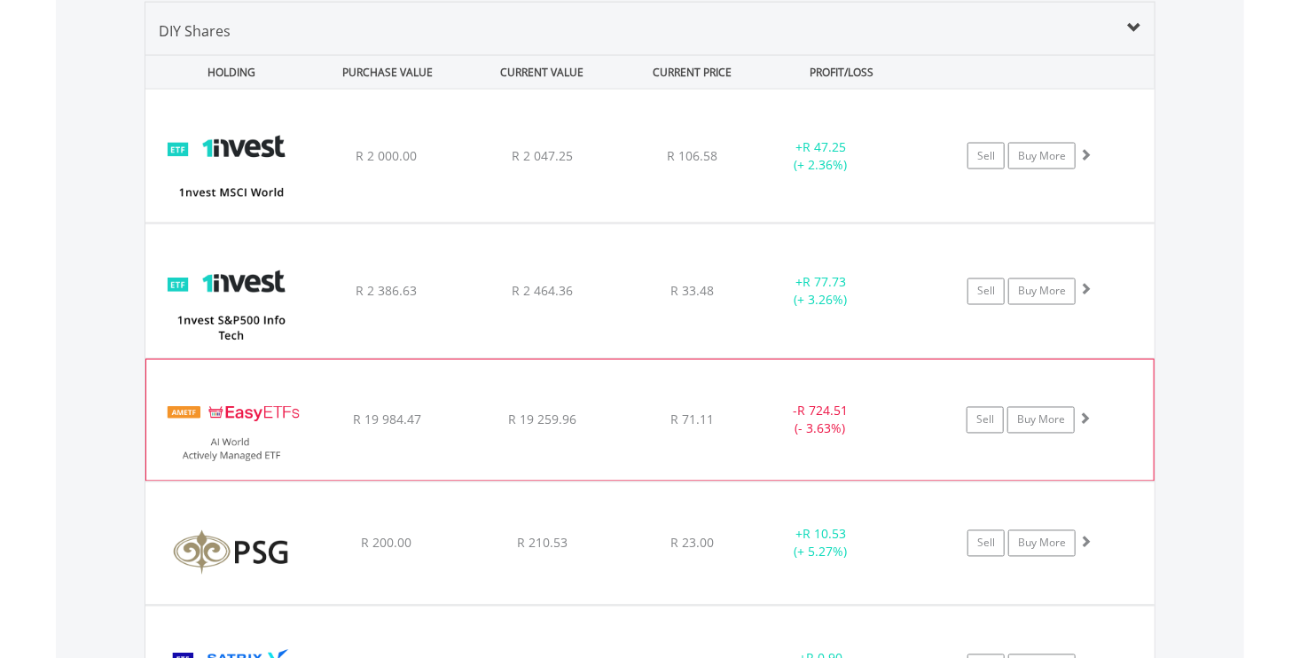
click at [260, 415] on img at bounding box center [231, 429] width 152 height 94
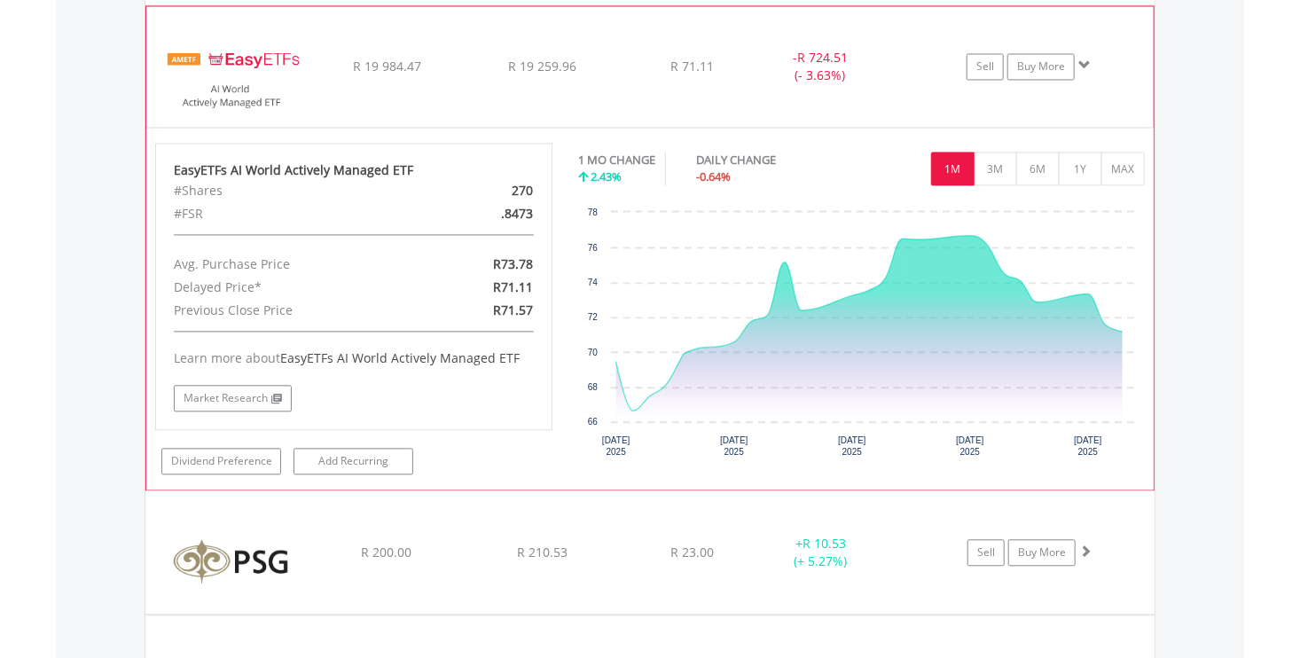
scroll to position [1703, 0]
